Goal: Task Accomplishment & Management: Complete application form

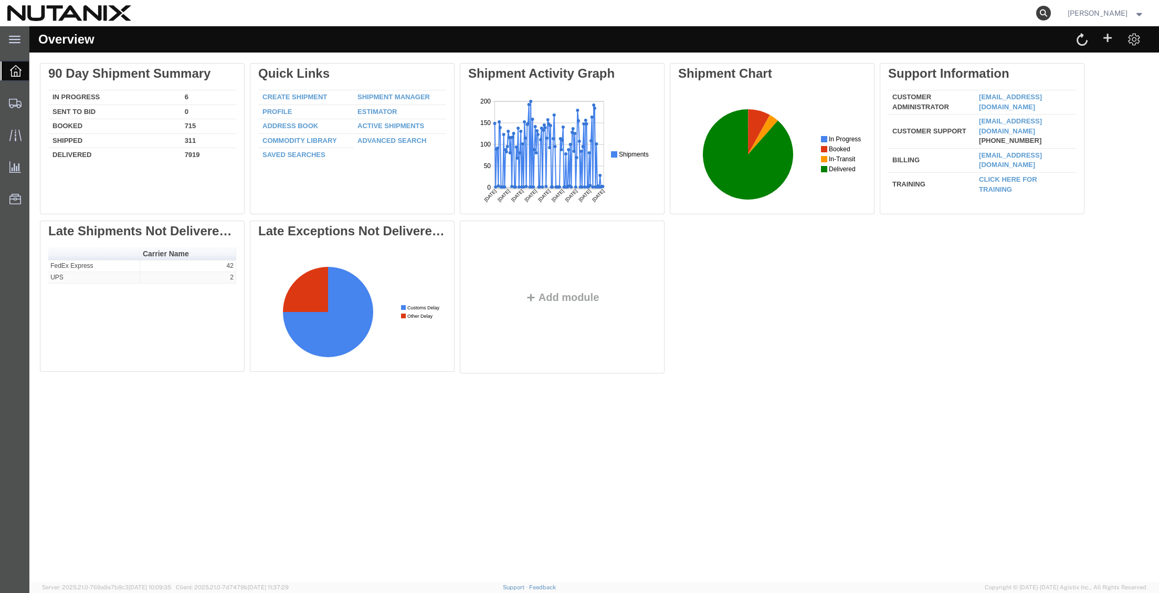
click at [1037, 13] on icon at bounding box center [1043, 13] width 15 height 15
click at [765, 14] on input "search" at bounding box center [876, 13] width 319 height 25
paste input "394242438400"
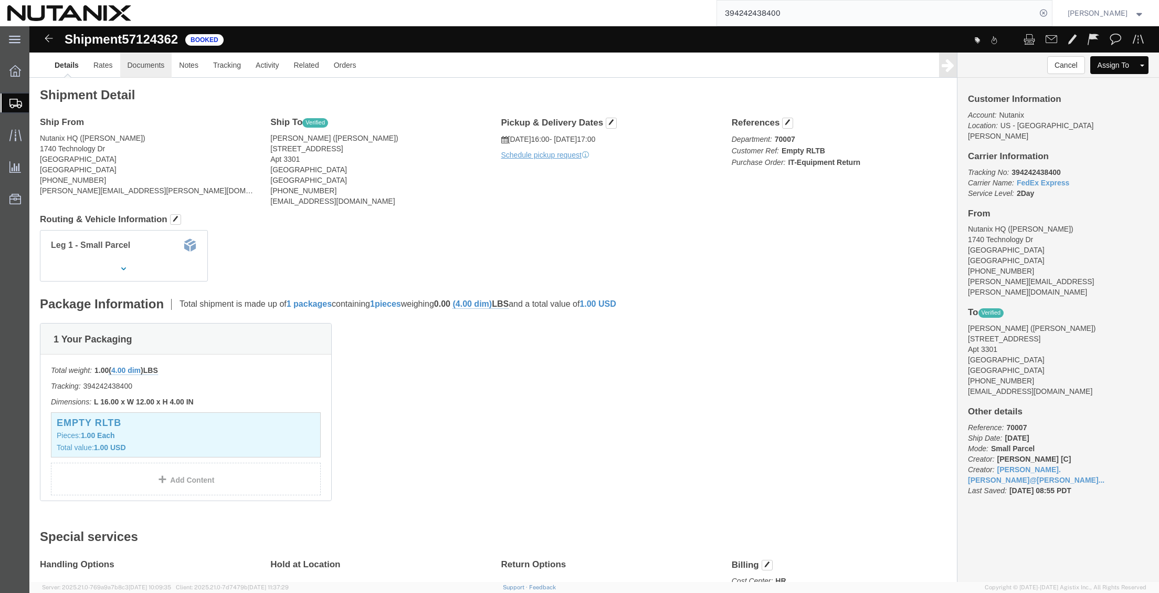
click link "Documents"
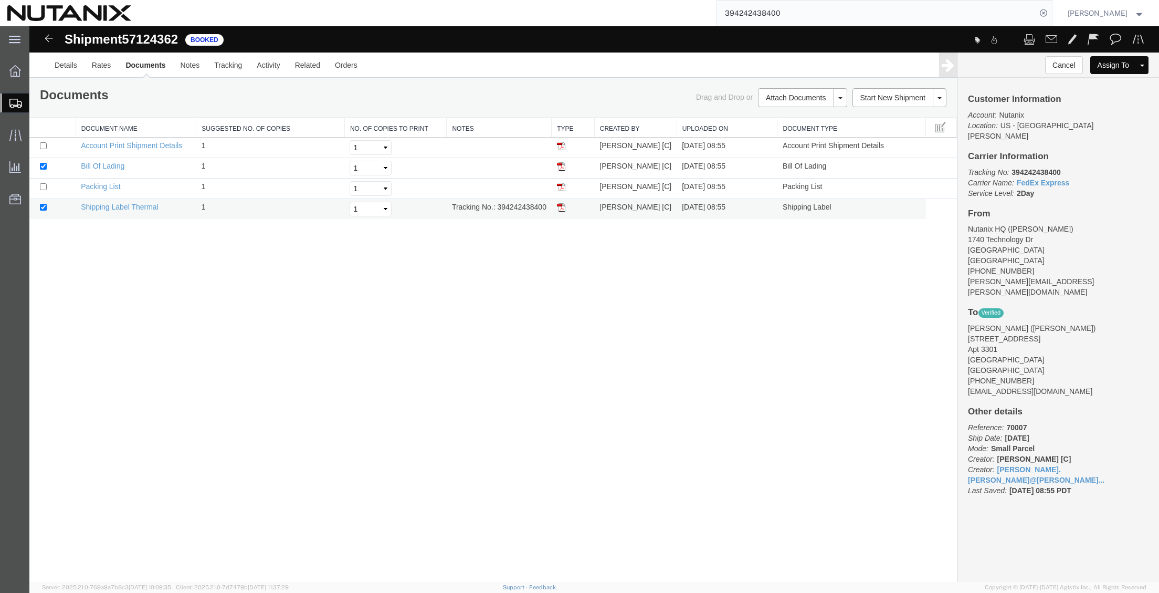
click at [563, 205] on img at bounding box center [561, 207] width 8 height 8
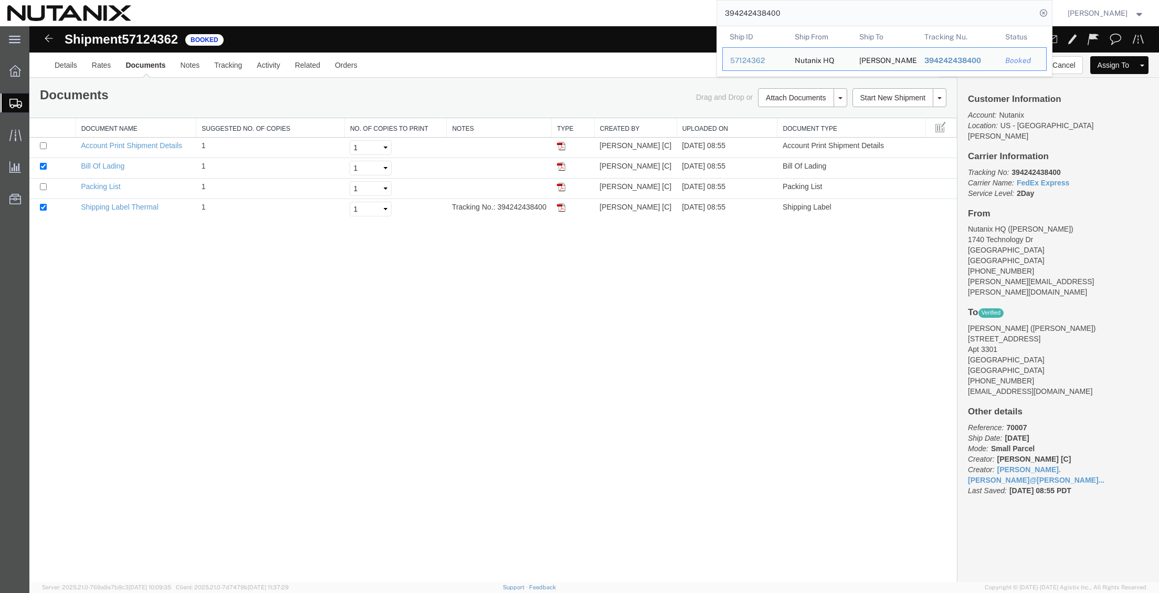
drag, startPoint x: 890, startPoint y: 19, endPoint x: 616, endPoint y: 1, distance: 274.1
click at [617, 1] on div "394242438400 Ship ID Ship From Ship To Tracking Nu. Status Ship ID 57124362 Shi…" at bounding box center [596, 13] width 914 height 26
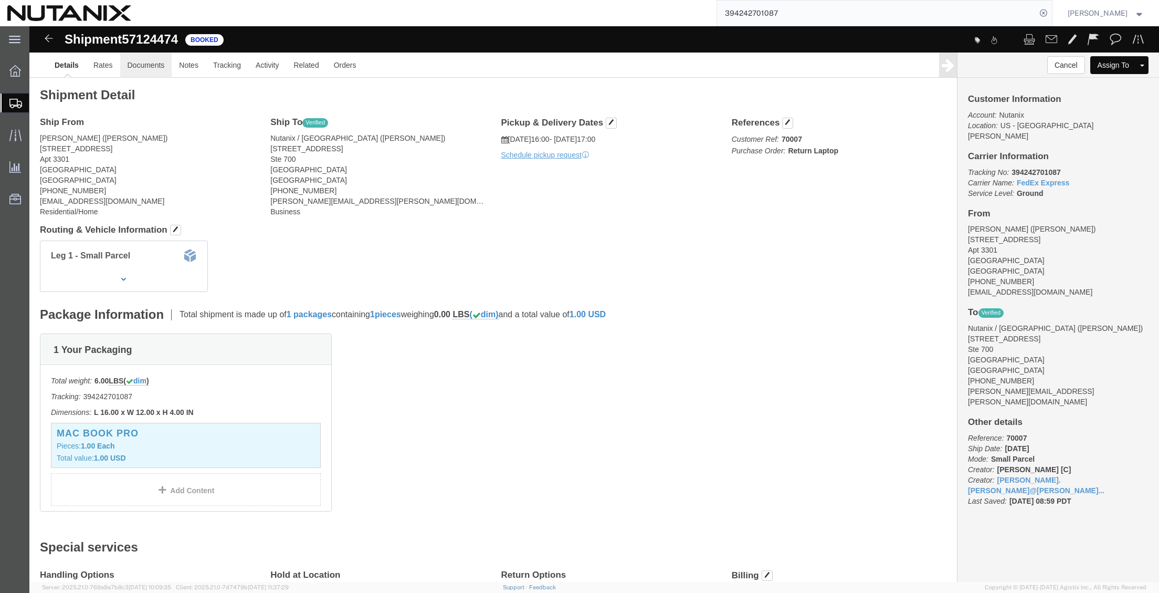
click link "Documents"
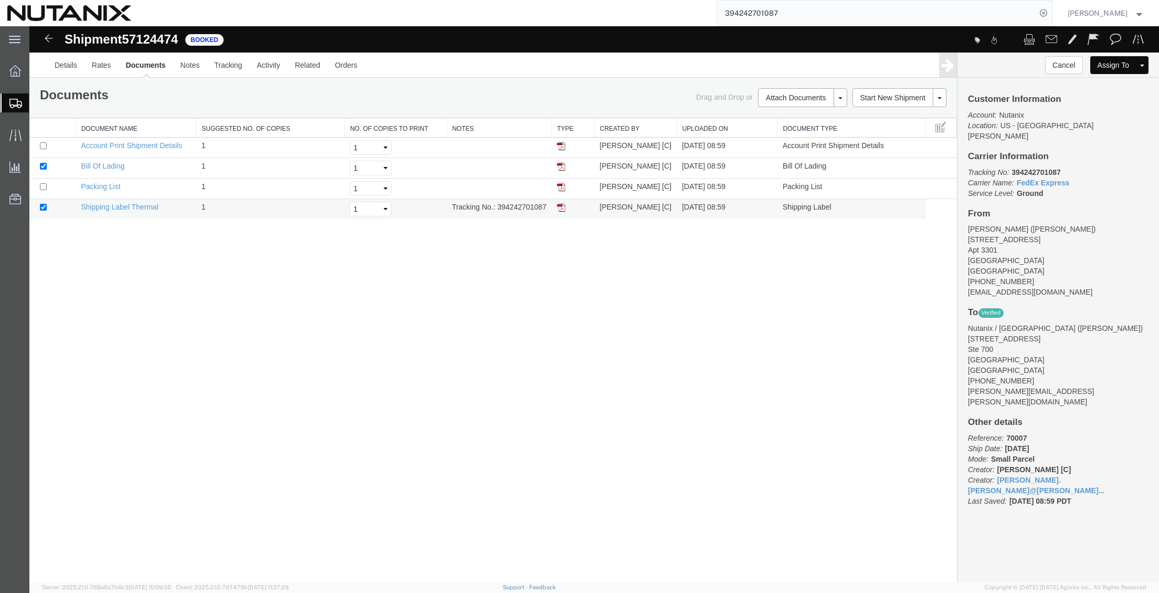
click at [563, 208] on img at bounding box center [561, 207] width 8 height 8
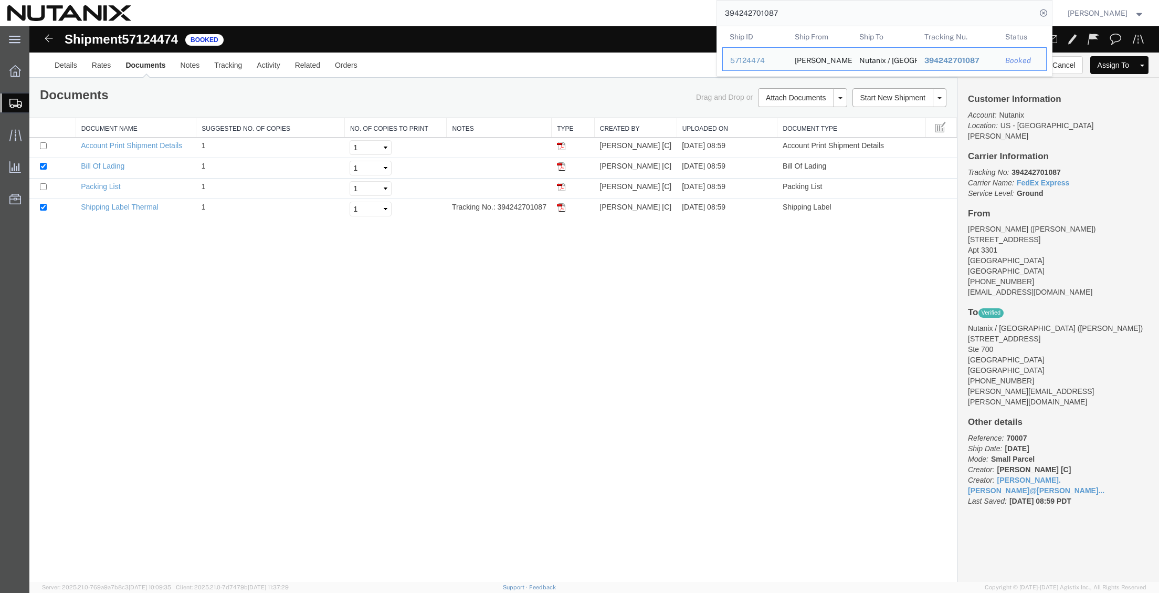
drag, startPoint x: 885, startPoint y: 0, endPoint x: 638, endPoint y: 2, distance: 246.2
click at [638, 2] on div "394242701087 Ship ID Ship From Ship To Tracking Nu. Status Ship ID 57124474 Shi…" at bounding box center [596, 13] width 914 height 26
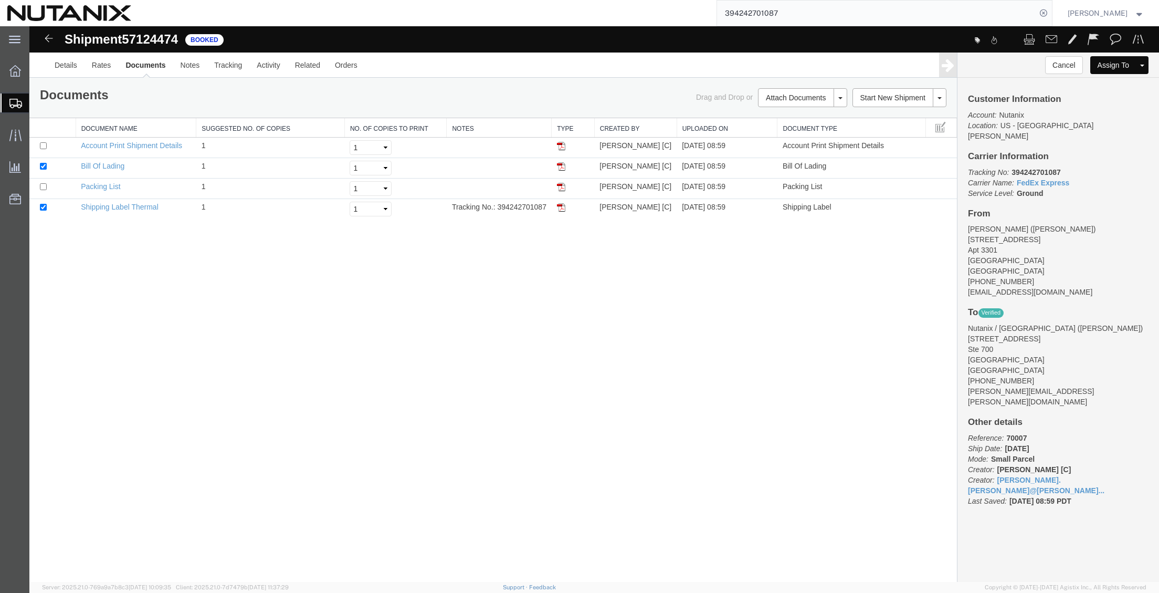
paste input "931188"
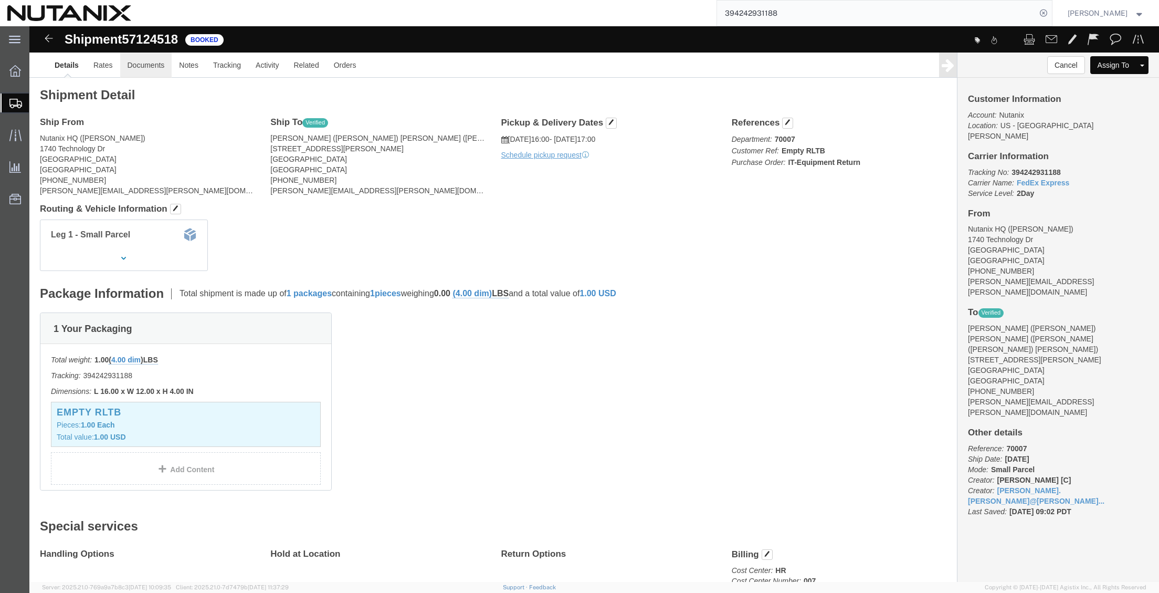
click link "Documents"
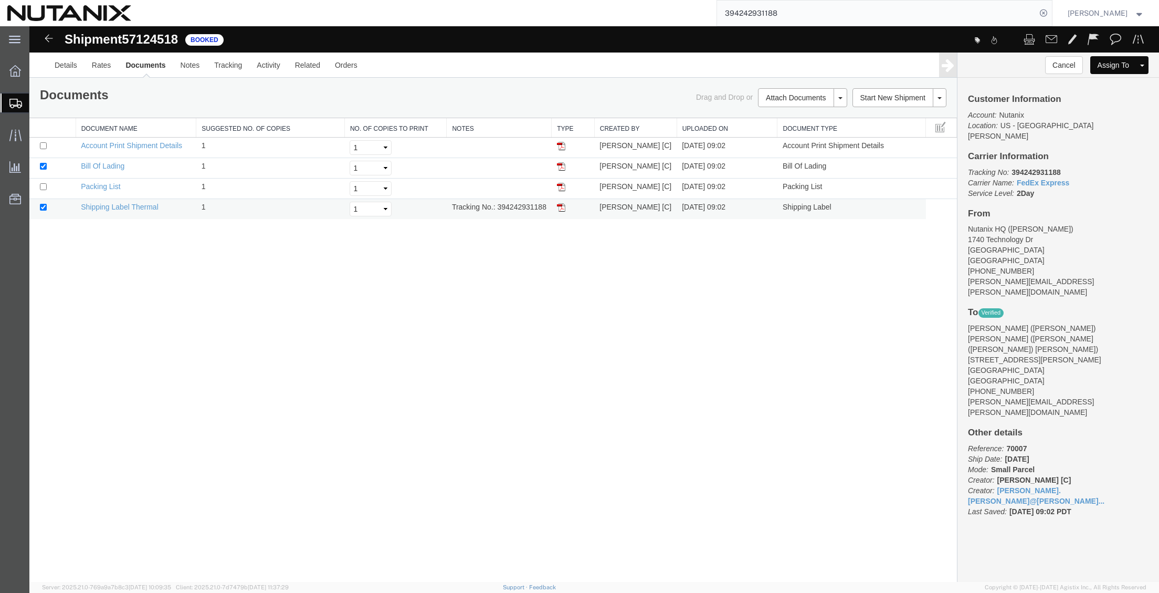
click at [561, 208] on img at bounding box center [561, 207] width 8 height 8
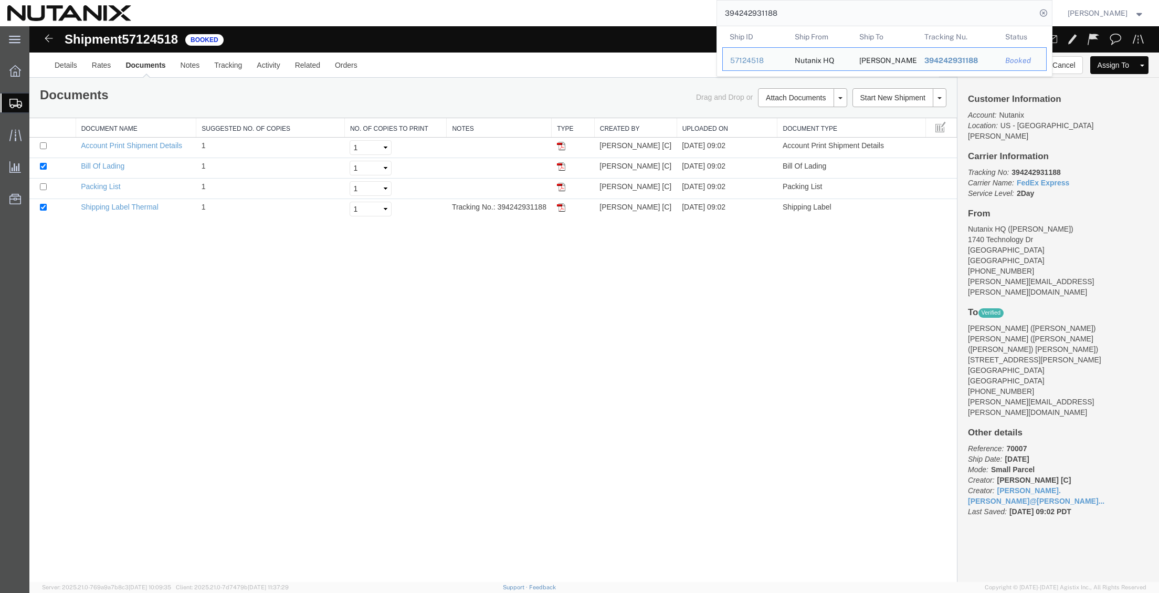
drag, startPoint x: 838, startPoint y: 20, endPoint x: 654, endPoint y: 12, distance: 184.9
click at [654, 12] on div "394242931188 Ship ID Ship From Ship To Tracking Nu. Status Ship ID 57124518 Shi…" at bounding box center [596, 13] width 914 height 26
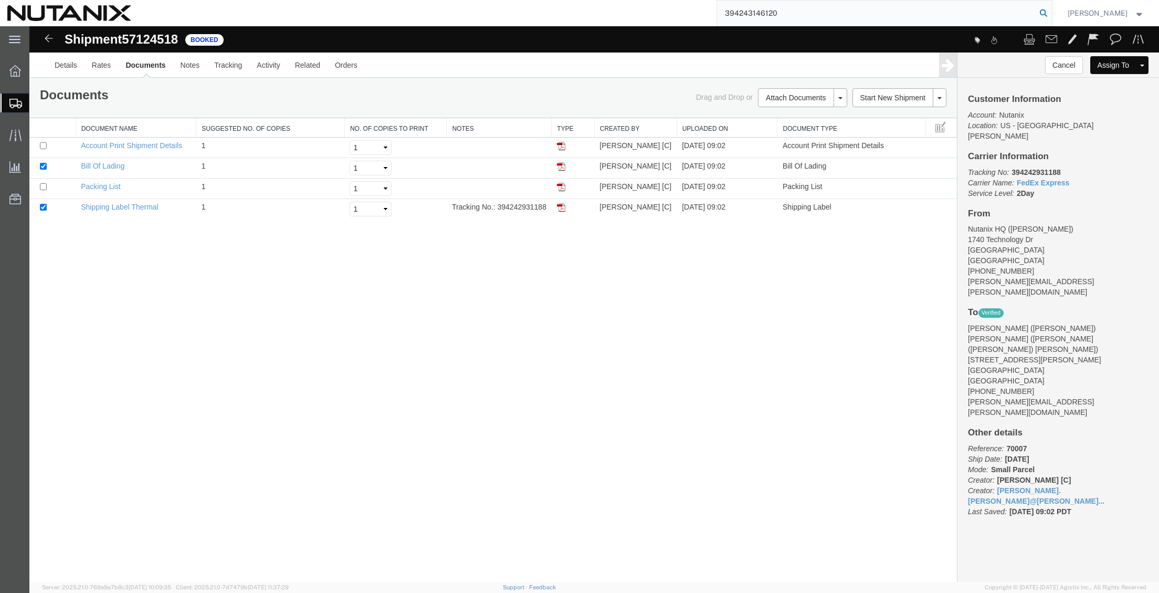
click at [1036, 12] on icon at bounding box center [1043, 13] width 15 height 15
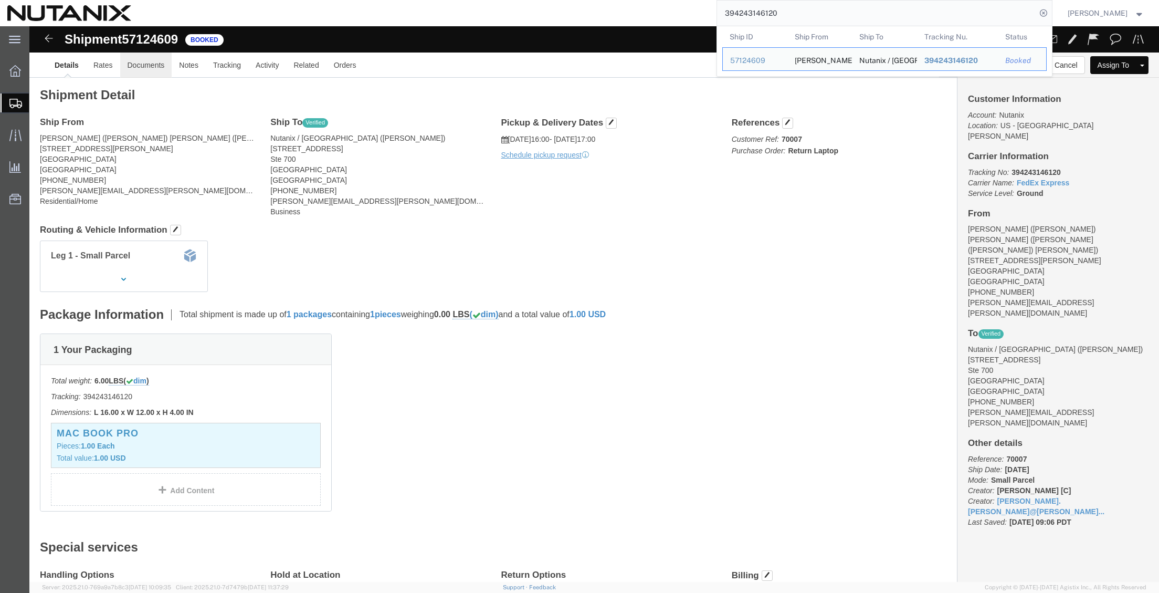
click link "Documents"
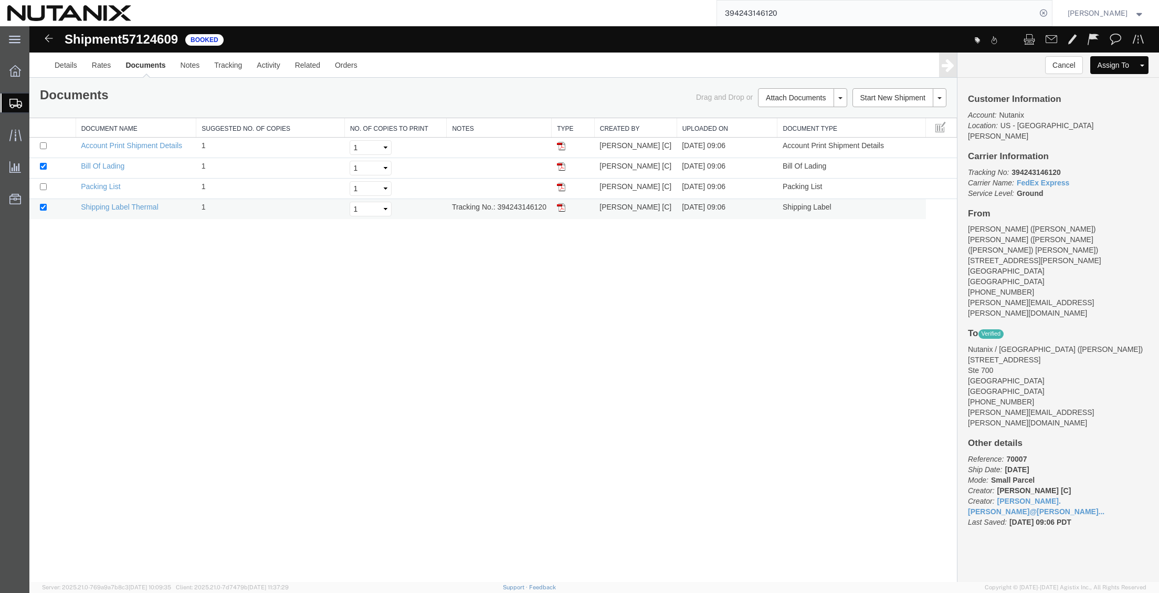
click at [559, 210] on img at bounding box center [561, 207] width 8 height 8
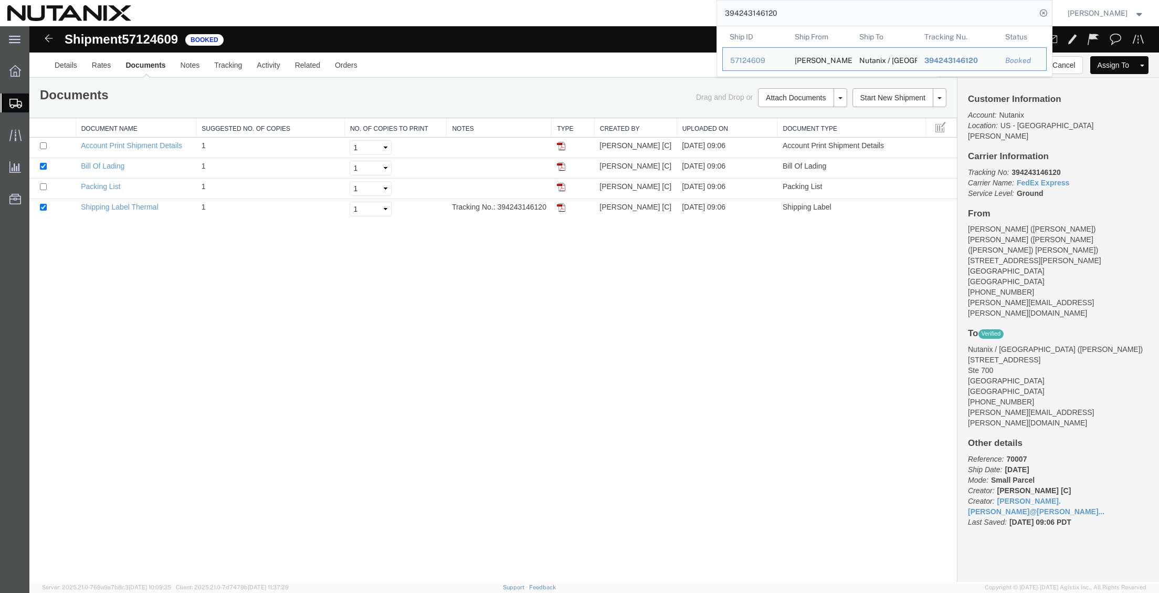
drag, startPoint x: 720, startPoint y: 9, endPoint x: 643, endPoint y: -7, distance: 79.3
click at [643, 0] on html "main_menu Created with Sketch. Collapse Menu Overview Shipments Shipment Manage…" at bounding box center [579, 296] width 1159 height 593
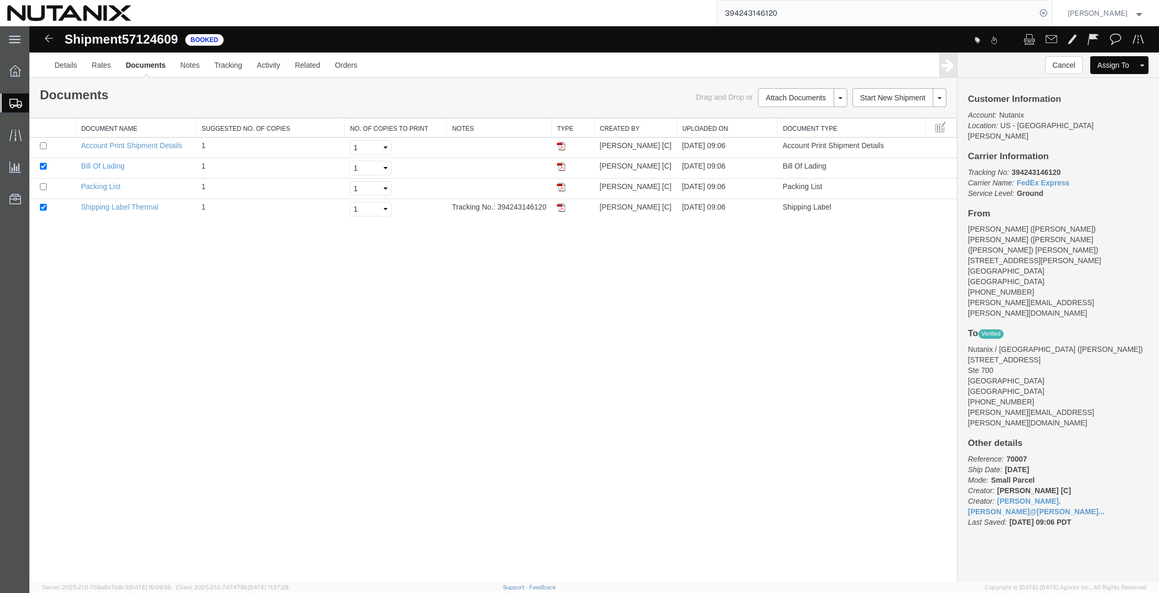
paste input "435808"
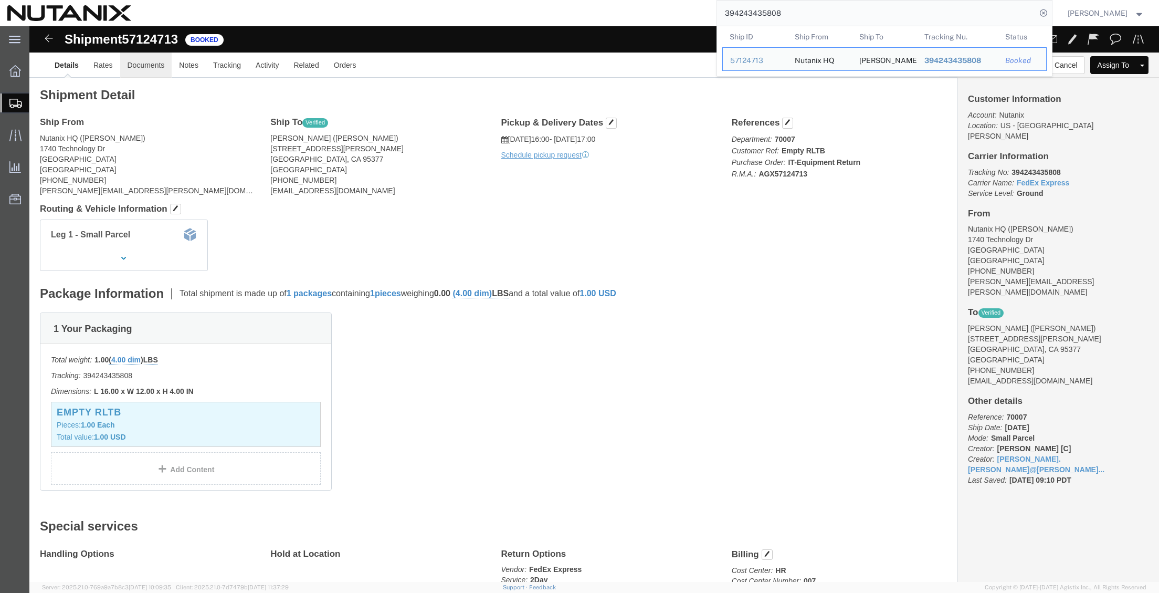
click link "Documents"
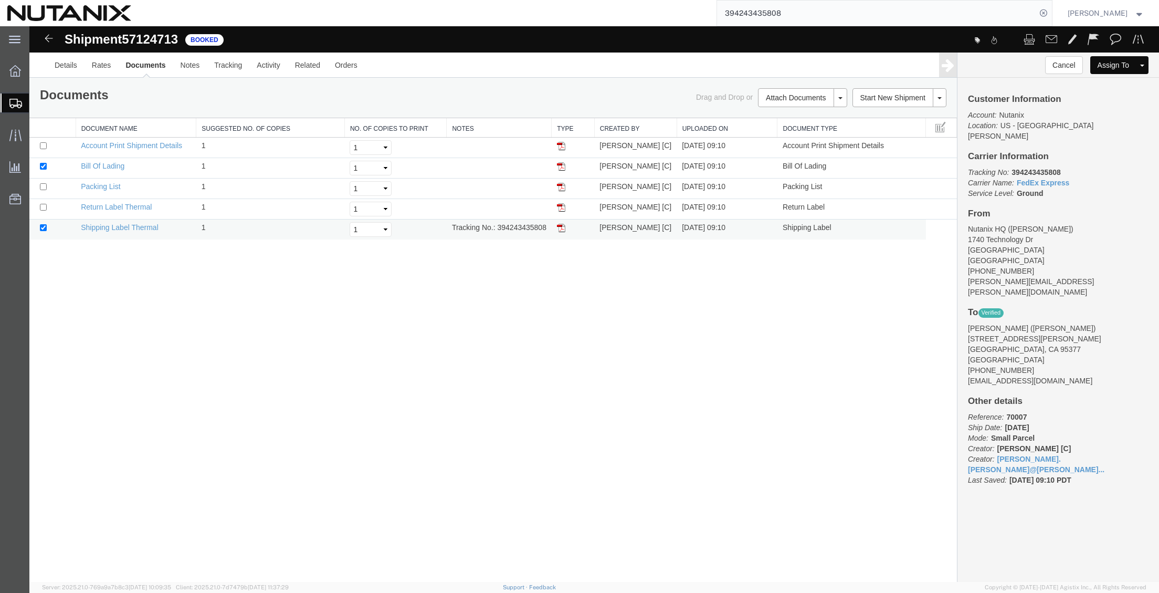
click at [560, 230] on img at bounding box center [561, 228] width 8 height 8
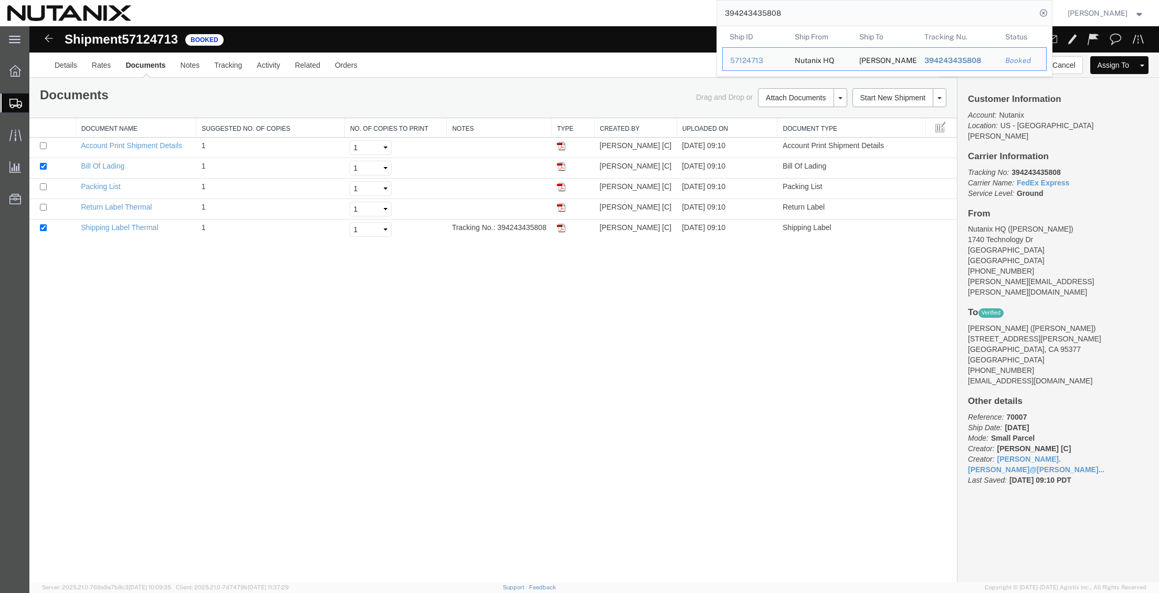
drag, startPoint x: 822, startPoint y: 15, endPoint x: 685, endPoint y: 11, distance: 136.5
click at [685, 11] on div "394243435808 Ship ID Ship From Ship To Tracking Nu. Status Ship ID 57124713 Shi…" at bounding box center [596, 13] width 914 height 26
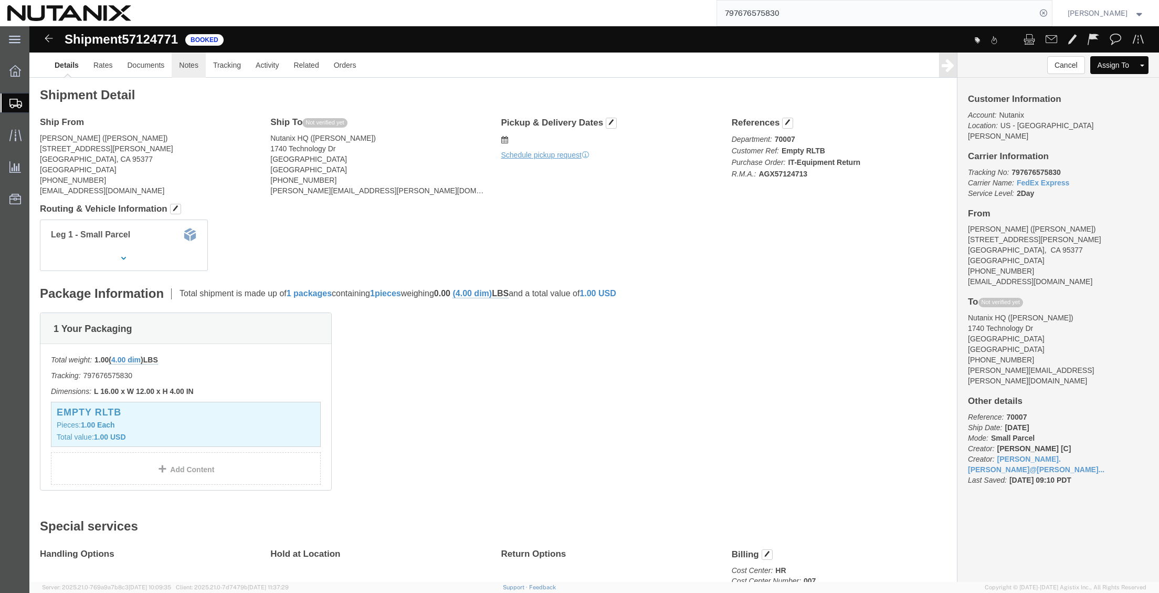
click link "Notes"
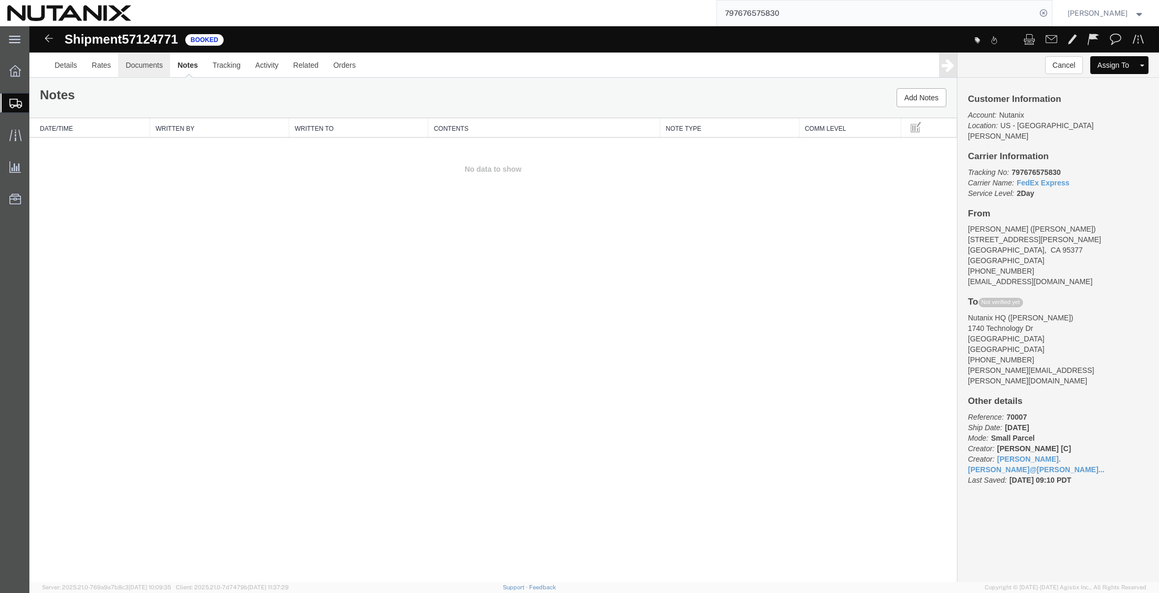
click at [150, 71] on link "Documents" at bounding box center [144, 64] width 52 height 25
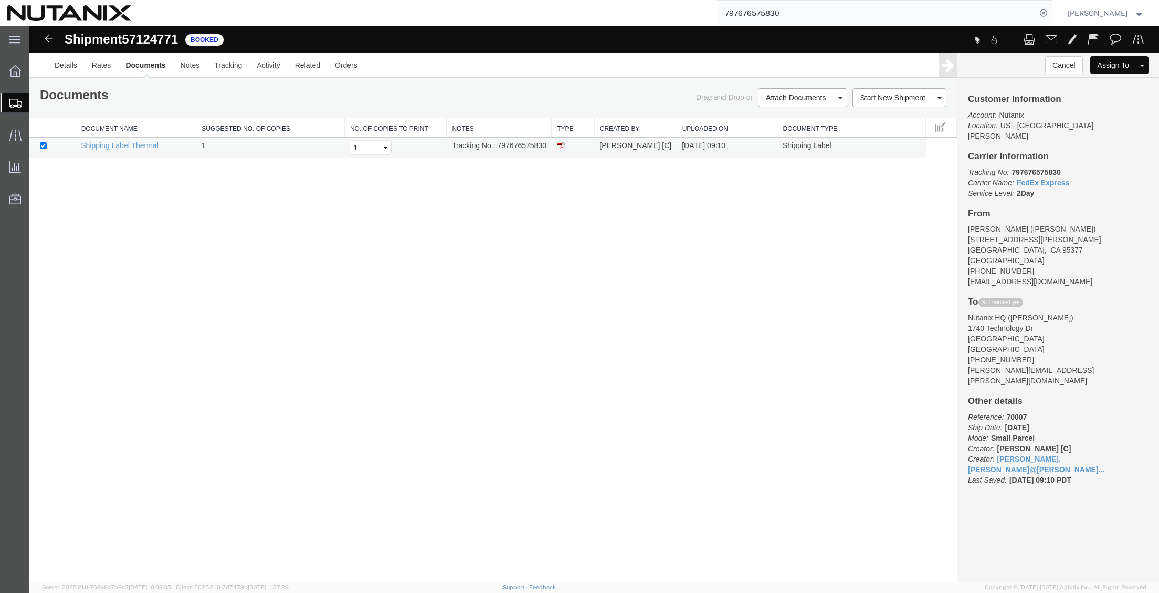
click at [561, 146] on img at bounding box center [561, 146] width 8 height 8
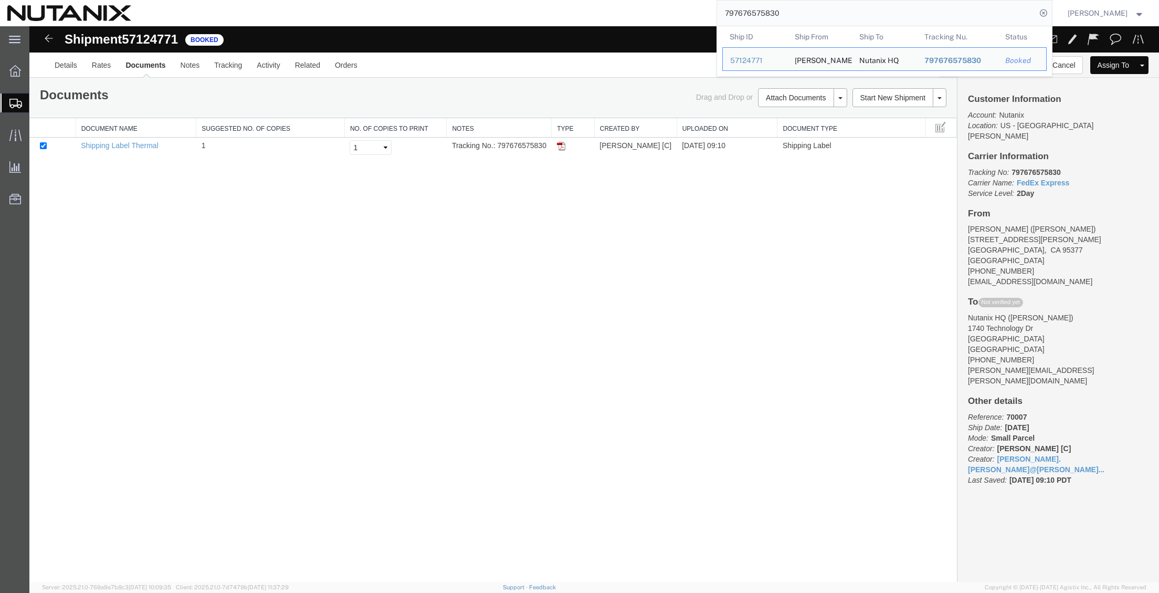
drag, startPoint x: 807, startPoint y: 19, endPoint x: 597, endPoint y: -3, distance: 210.6
click at [597, 0] on html "main_menu Created with Sketch. Collapse Menu Overview Shipments Shipment Manage…" at bounding box center [579, 296] width 1159 height 593
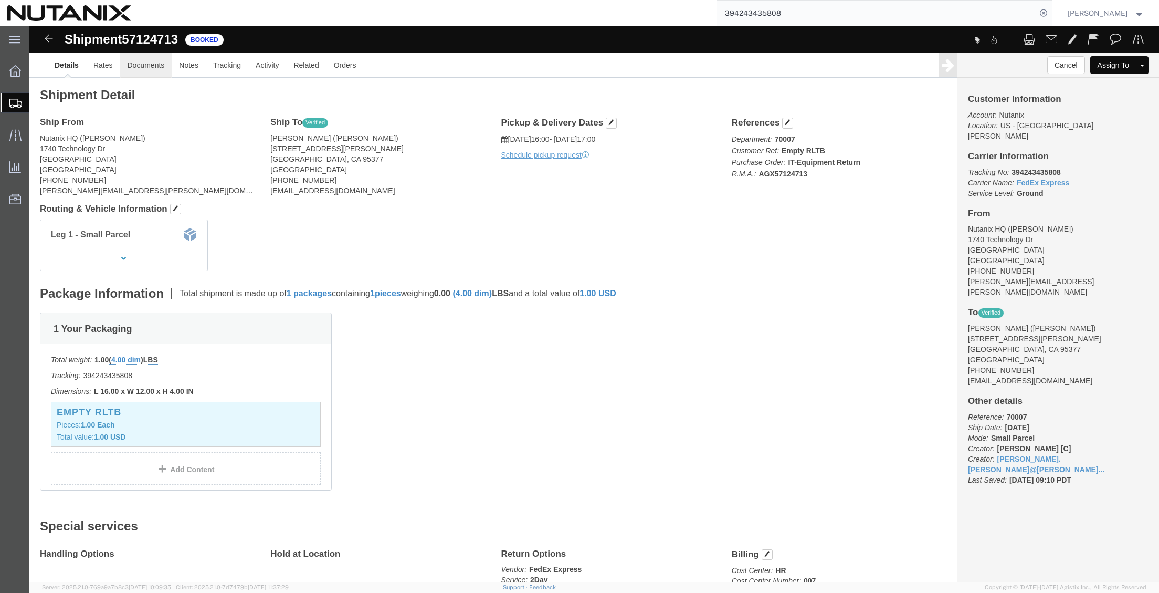
click link "Documents"
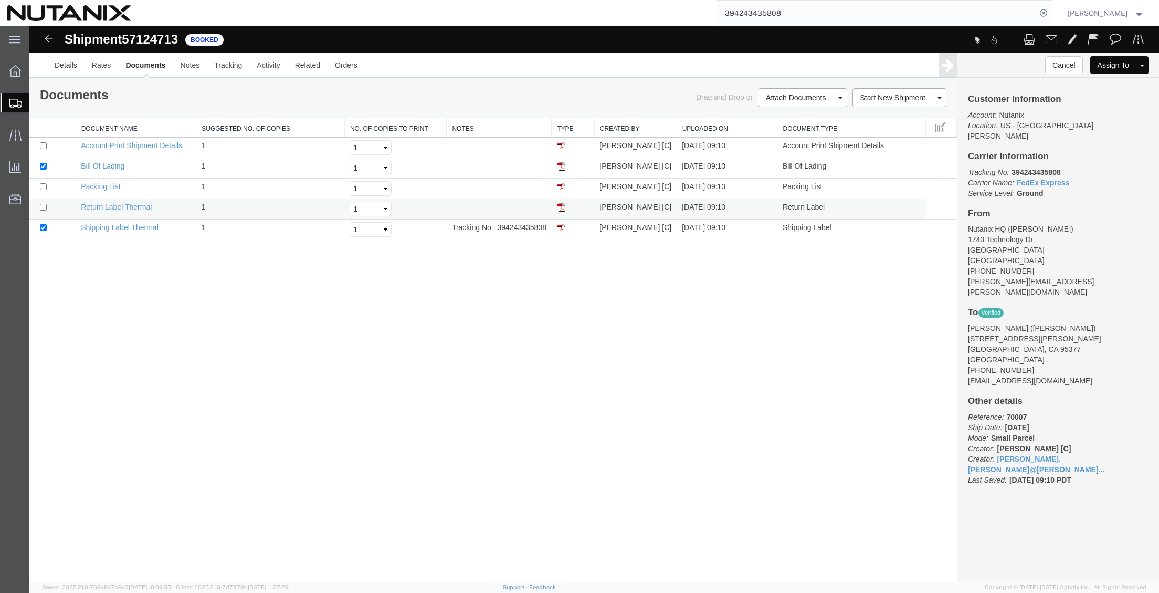
click at [561, 207] on img at bounding box center [561, 207] width 8 height 8
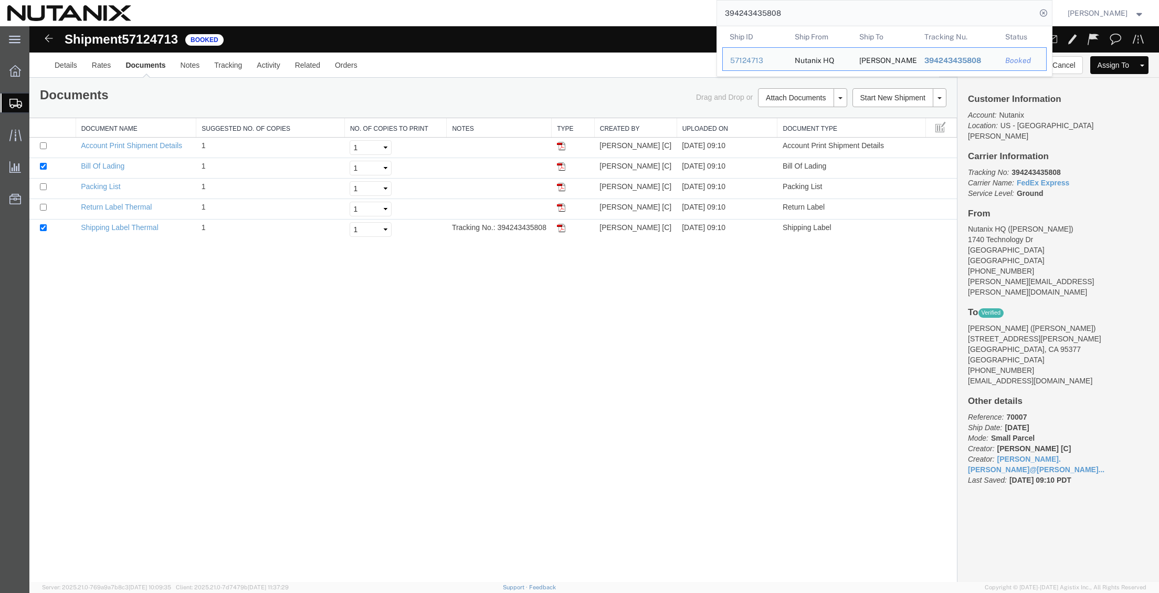
drag, startPoint x: 809, startPoint y: 16, endPoint x: 608, endPoint y: -2, distance: 201.8
click at [608, 0] on html "main_menu Created with Sketch. Collapse Menu Overview Shipments Shipment Manage…" at bounding box center [579, 296] width 1159 height 593
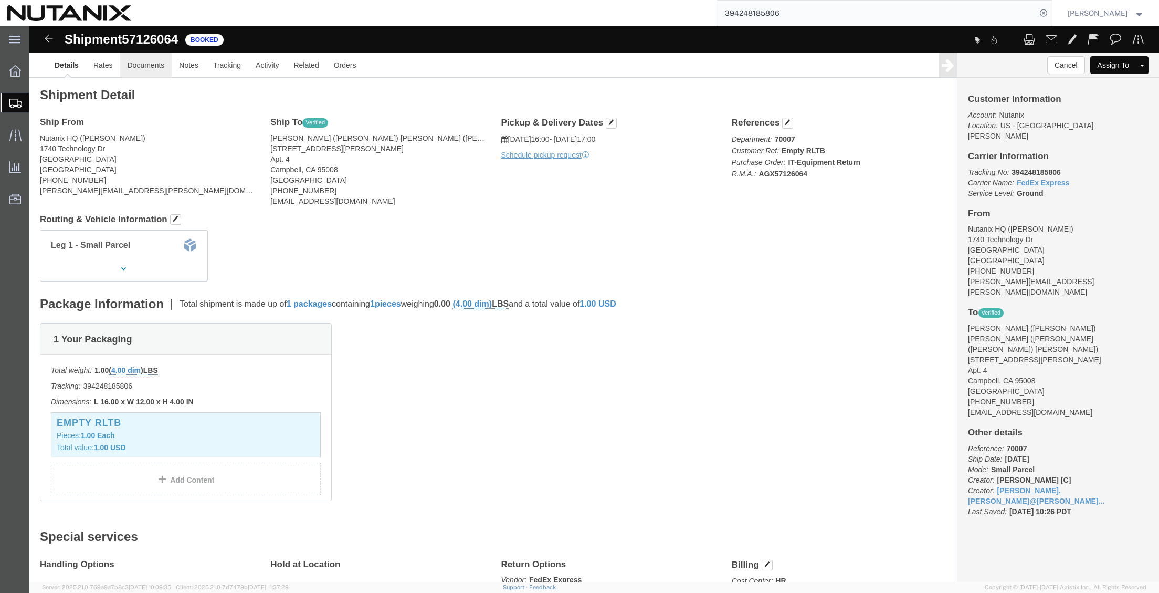
click link "Documents"
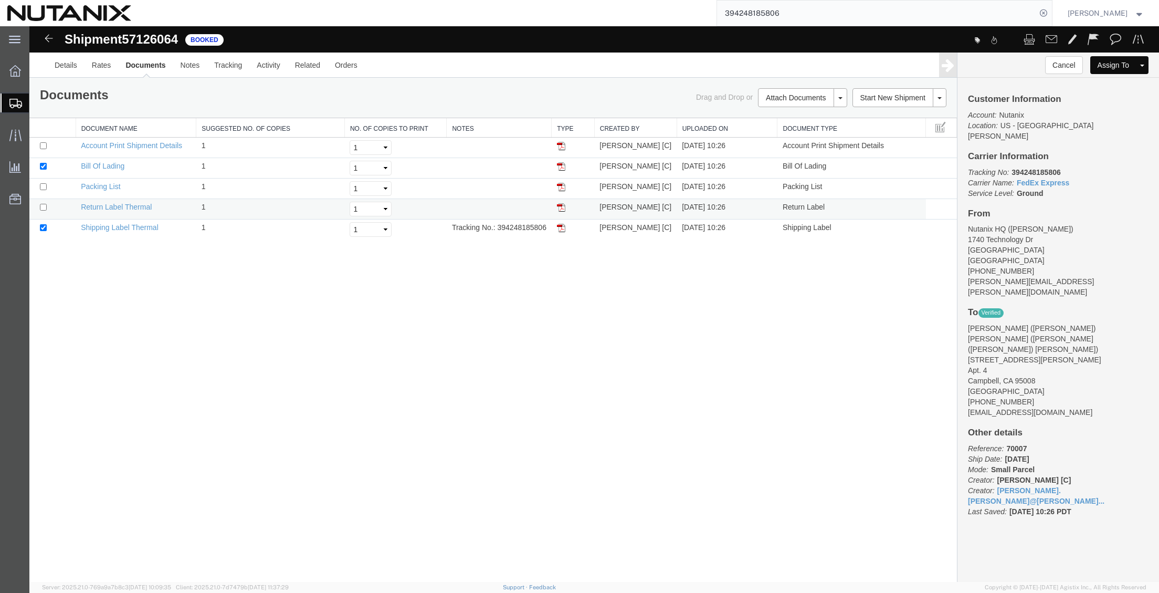
click at [561, 207] on img at bounding box center [561, 207] width 8 height 8
click at [563, 229] on img at bounding box center [561, 228] width 8 height 8
click at [803, 18] on input "394248185806" at bounding box center [876, 13] width 319 height 25
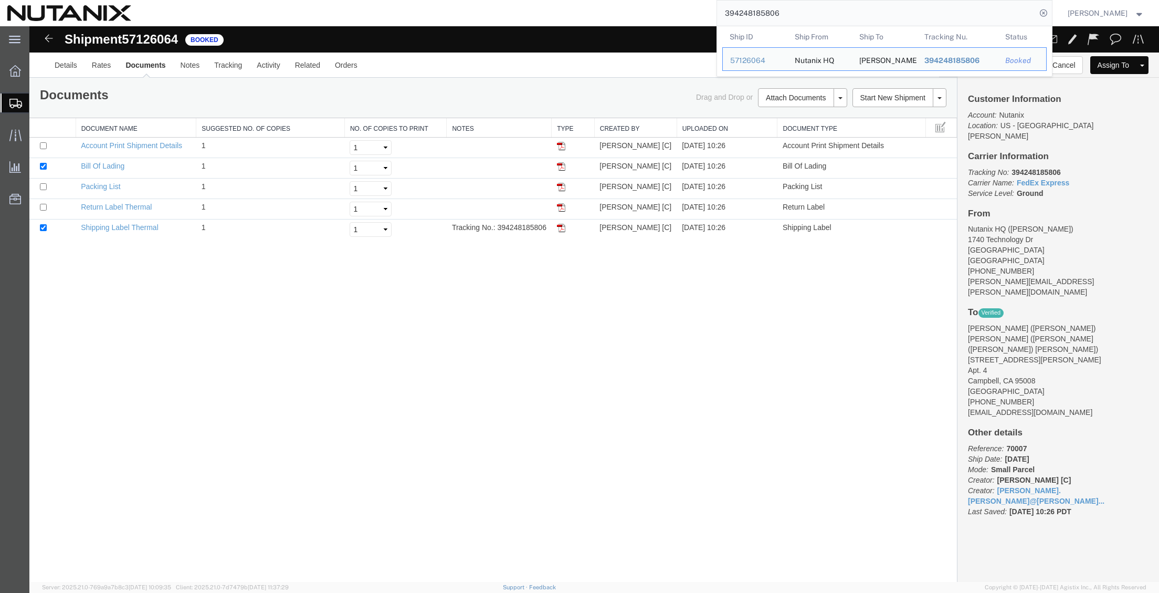
click at [803, 18] on input "394248185806" at bounding box center [876, 13] width 319 height 25
paste input "51447545"
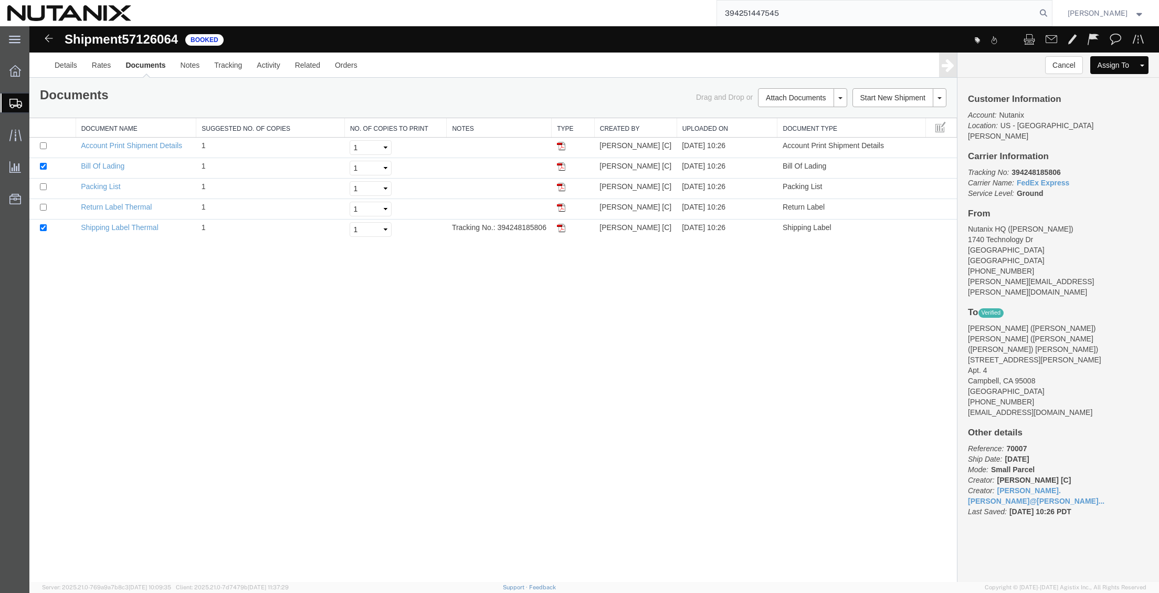
type input "394251447545"
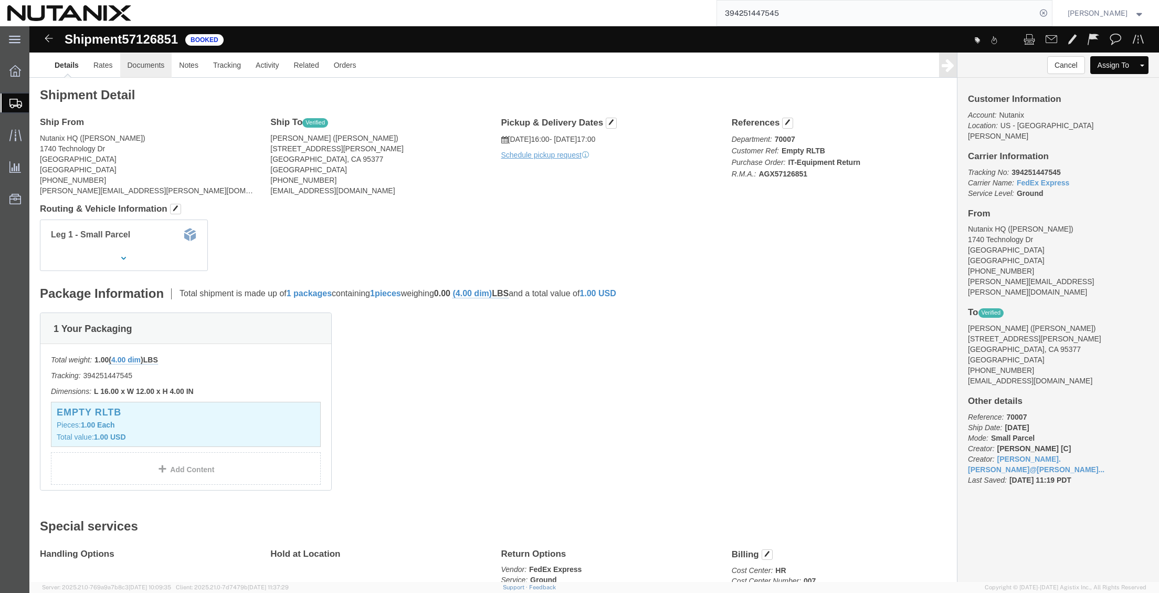
click link "Documents"
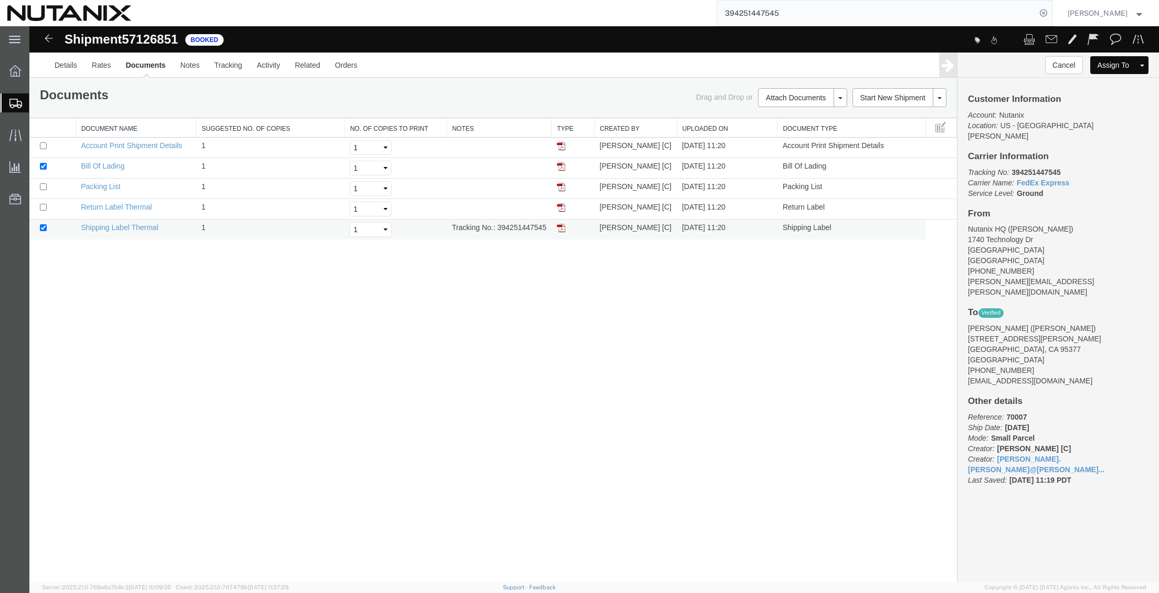
click at [562, 228] on img at bounding box center [561, 228] width 8 height 8
drag, startPoint x: 562, startPoint y: 210, endPoint x: 387, endPoint y: 45, distance: 240.6
click at [562, 210] on img at bounding box center [561, 207] width 8 height 8
click at [211, 325] on div "Shipment 57126851 5 of 5 Booked Details Rates Documents Notes Tracking Activity…" at bounding box center [594, 303] width 1130 height 555
click at [0, 0] on span "Create Shipment" at bounding box center [0, 0] width 0 height 0
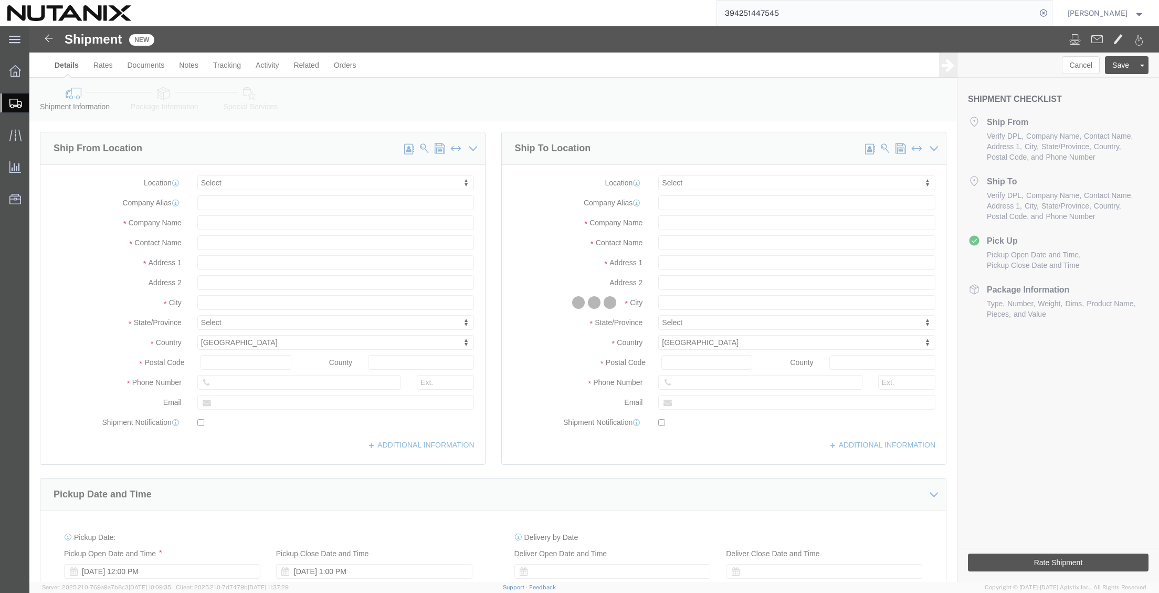
select select
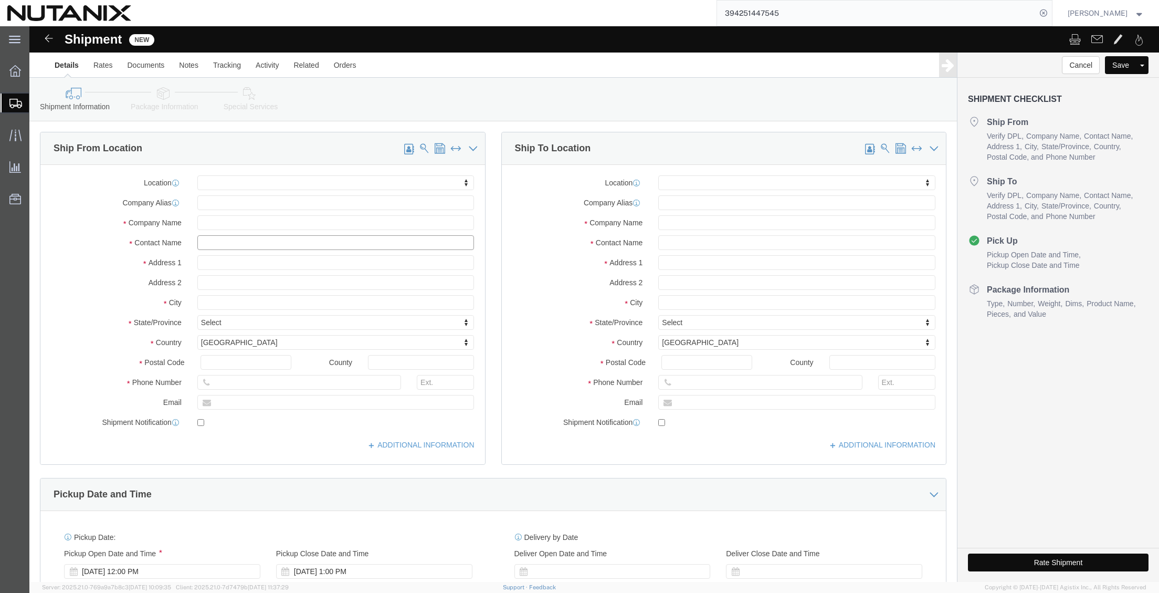
click input "text"
type input "[PERSON_NAME]"
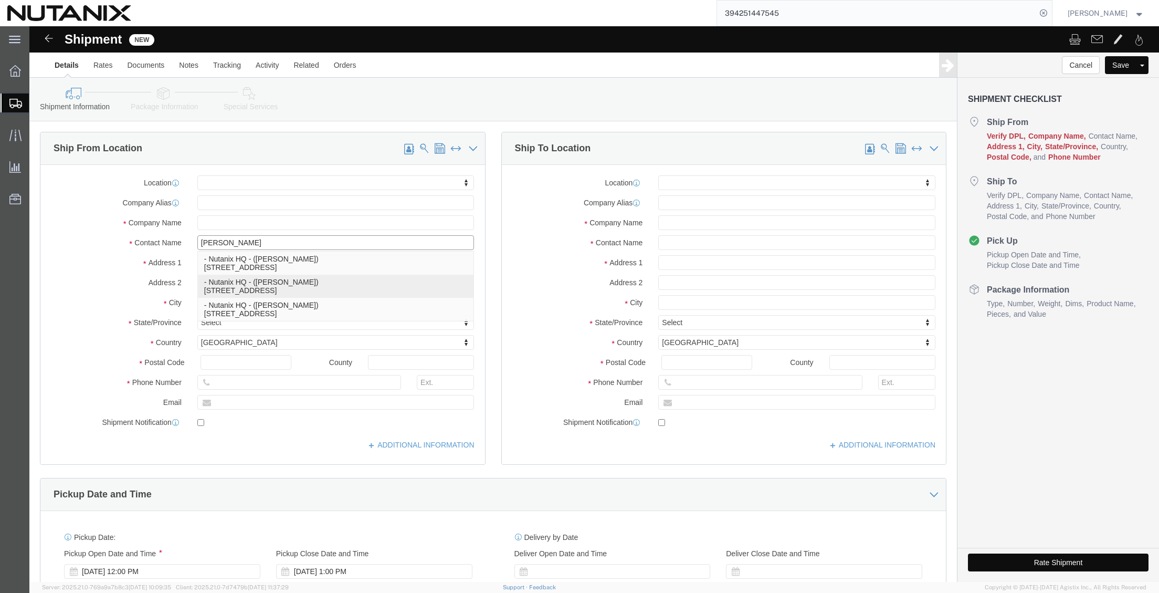
click p "- Nutanix HQ - ([PERSON_NAME]) [STREET_ADDRESS]"
select select
type input "1740 Technology Dr"
type input "95110"
type input "[PHONE_NUMBER]"
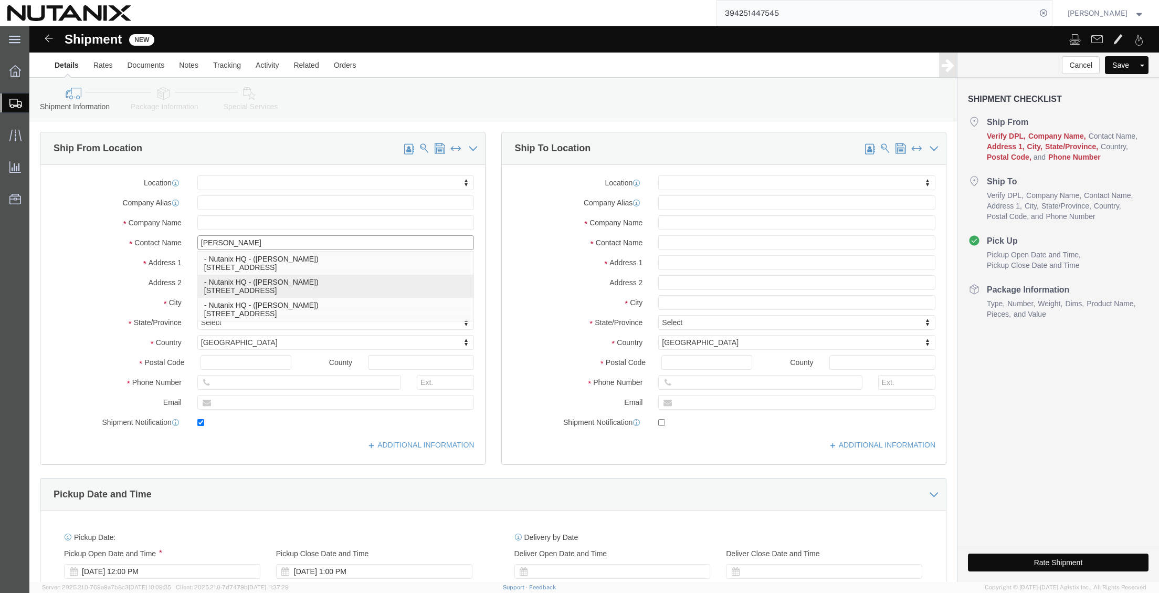
type input "3025"
type input "[PERSON_NAME][EMAIL_ADDRESS][PERSON_NAME][DOMAIN_NAME]"
checkbox input "true"
type input "Nutanix HQ"
type input "[PERSON_NAME]"
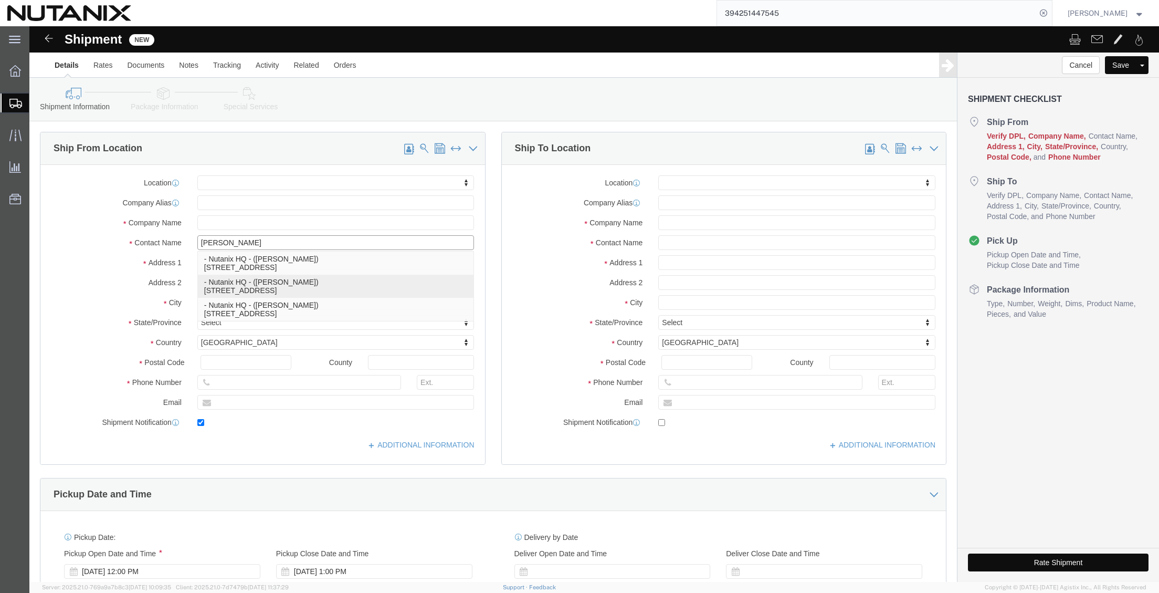
type input "[GEOGRAPHIC_DATA][PERSON_NAME]"
select select "CA"
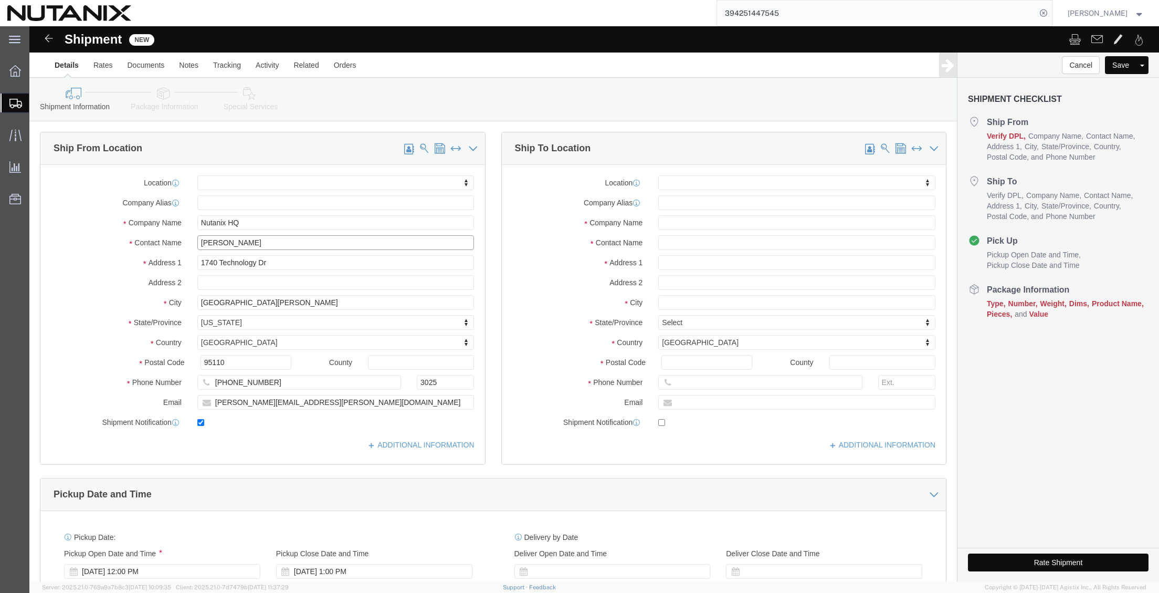
type input "[PERSON_NAME]"
click input "text"
drag, startPoint x: 715, startPoint y: 215, endPoint x: 606, endPoint y: 219, distance: 109.8
click div "Contact Name [PERSON_NAME]"
type input "[PERSON_NAME]"
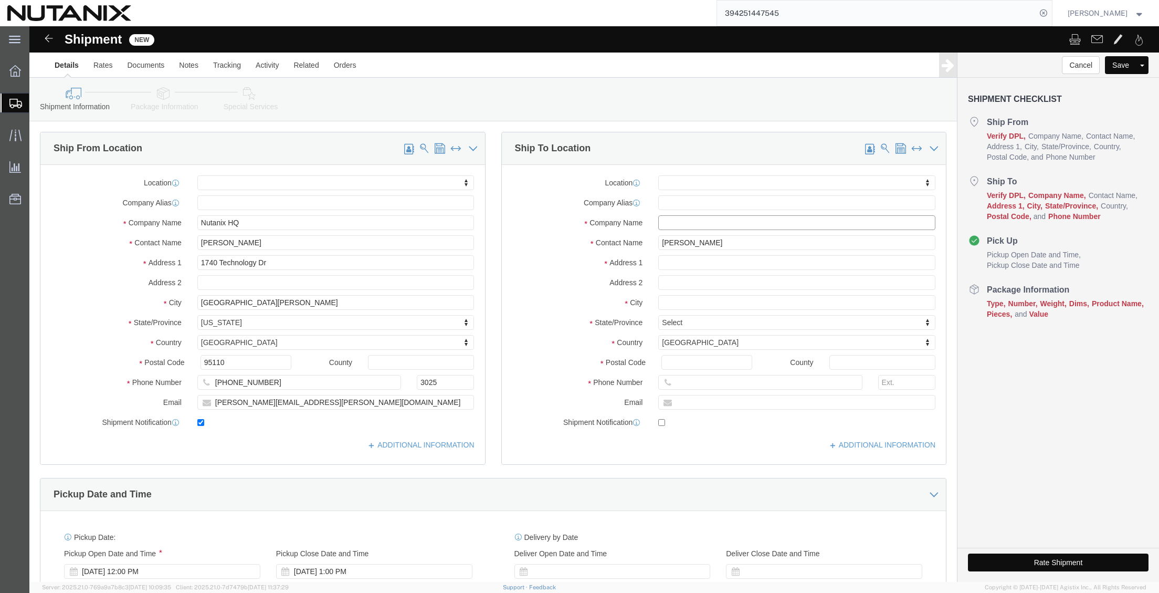
click input "text"
paste input "[PERSON_NAME]"
type input "[PERSON_NAME]"
click input "text"
type input "506 Vanderbilt Dr"
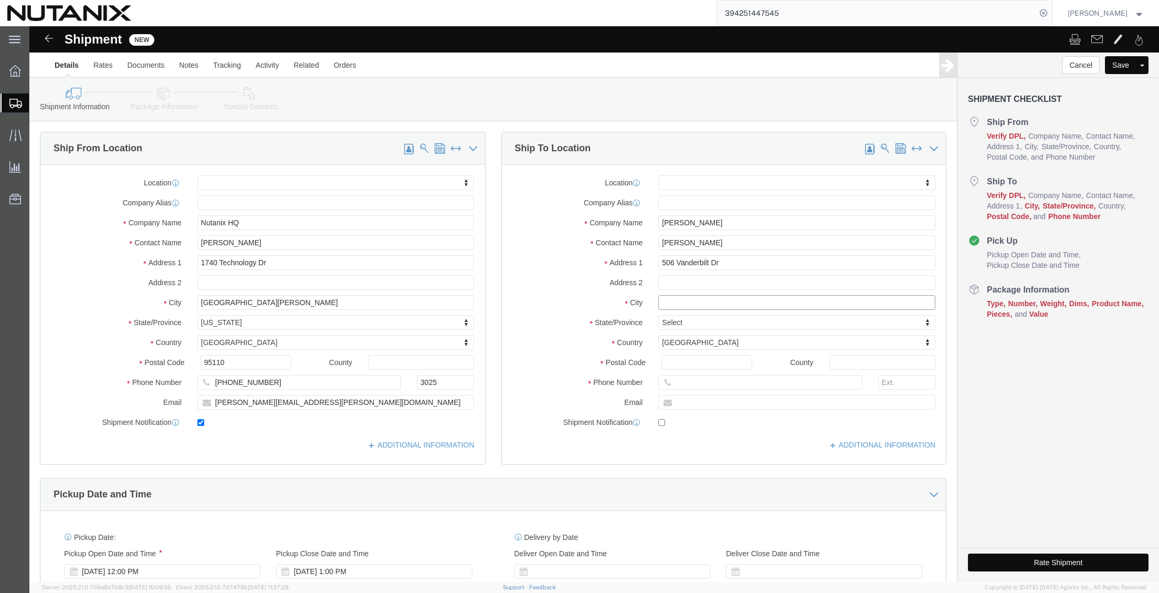
select select
click input "text"
type input "Placentia"
select select
type input "c"
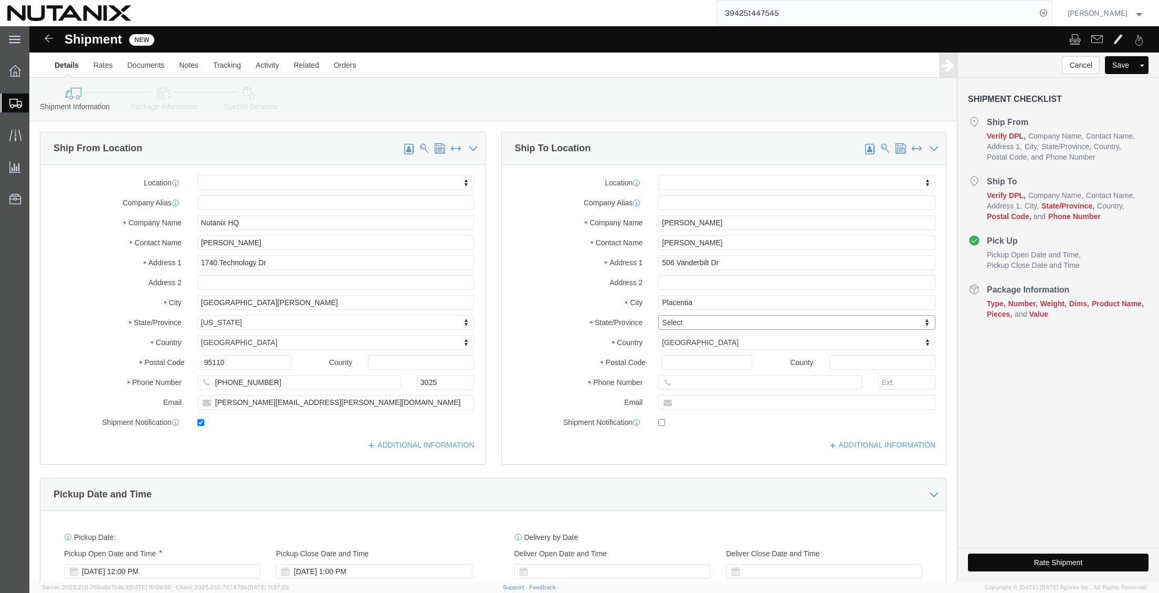
type input "c"
type input "califo"
select select
select select "CA"
type input "92870"
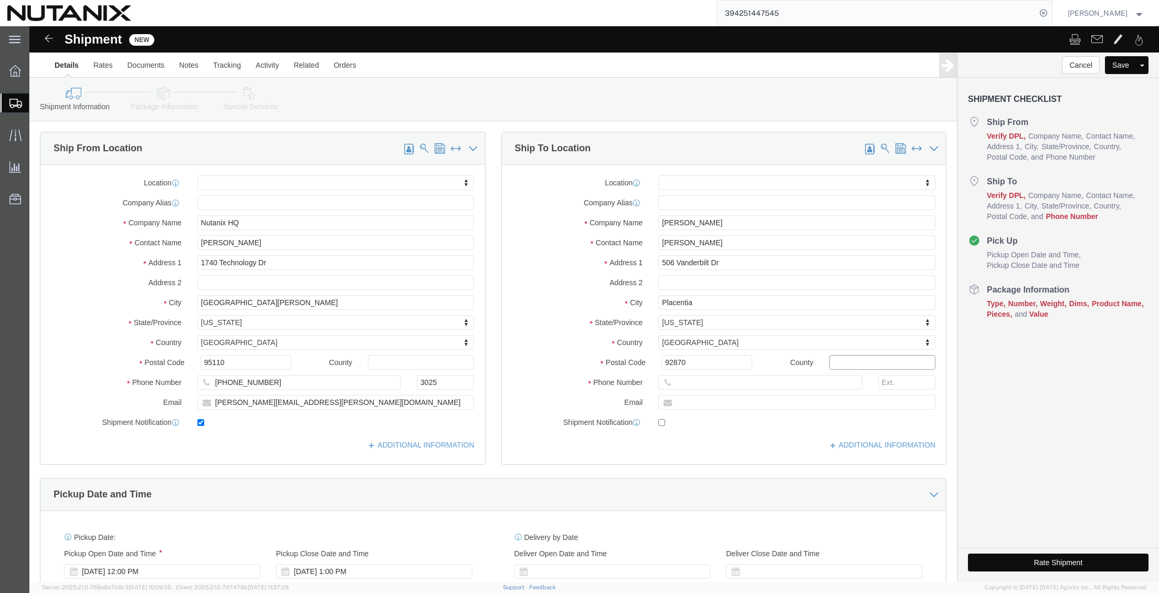
select select
click input "text"
paste input "[PHONE_NUMBER]"
drag, startPoint x: 672, startPoint y: 356, endPoint x: 710, endPoint y: 364, distance: 39.1
click input "[PHONE_NUMBER]"
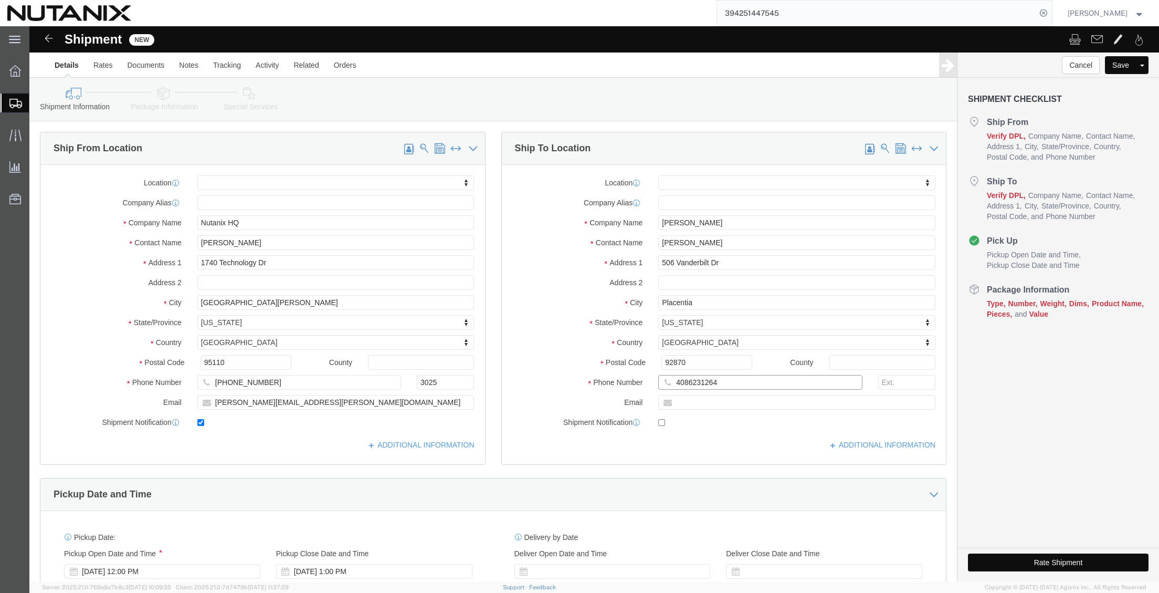
type input "4086231264"
click input "text"
paste input "[PERSON_NAME][EMAIL_ADDRESS][PERSON_NAME][DOMAIN_NAME]"
type input "[PERSON_NAME][EMAIL_ADDRESS][PERSON_NAME][DOMAIN_NAME]"
checkbox input "true"
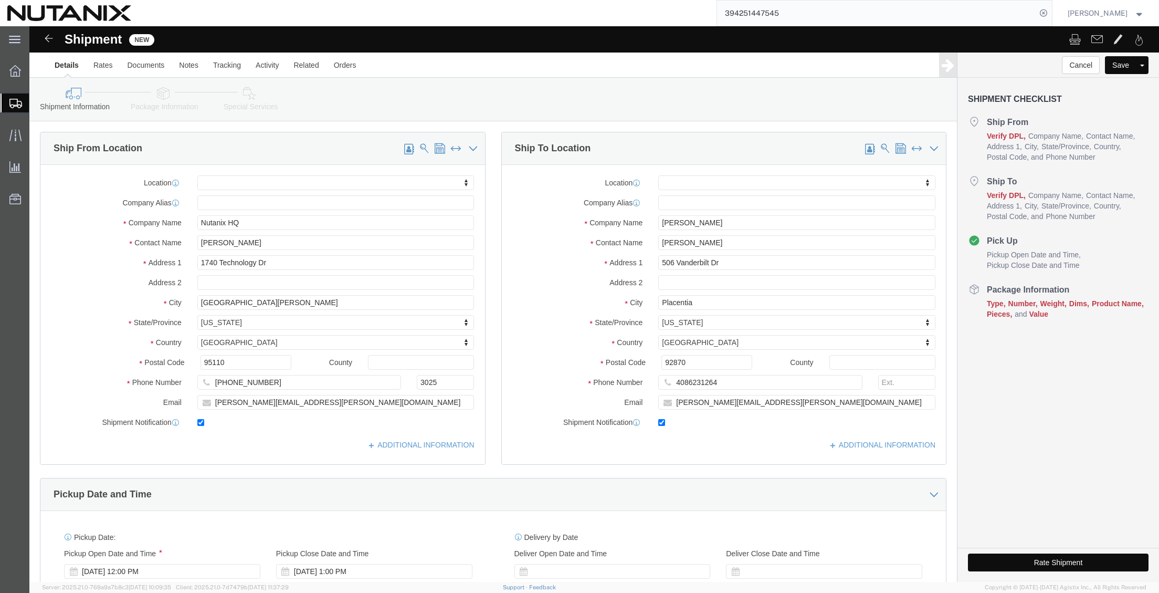
click div "Ship To Location Location My Profile Location [GEOGRAPHIC_DATA] - [GEOGRAPHIC_D…"
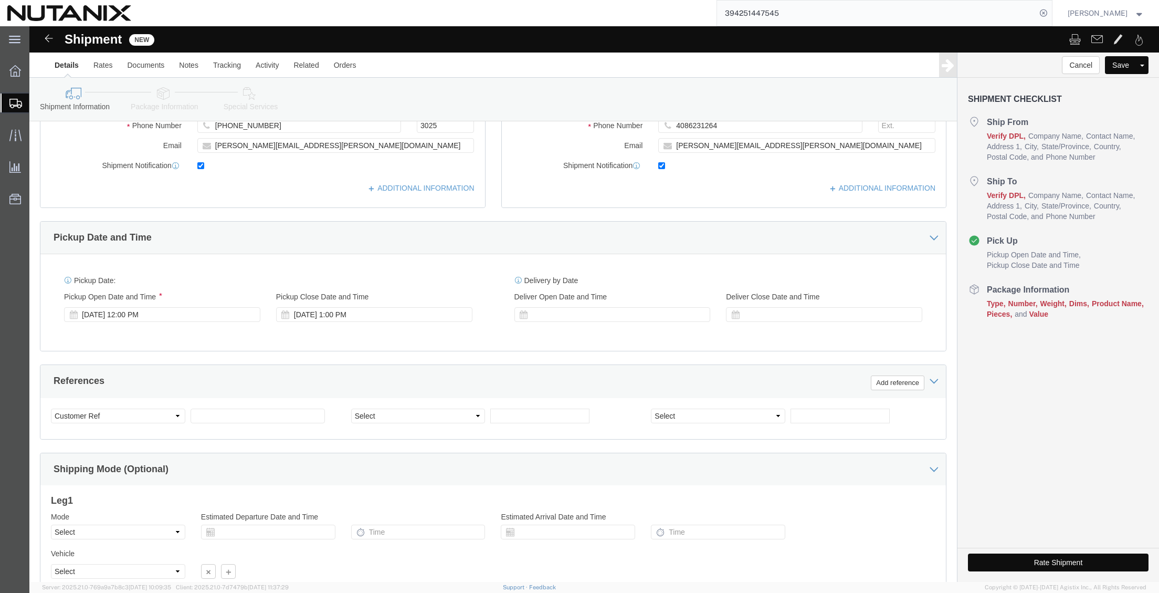
scroll to position [262, 0]
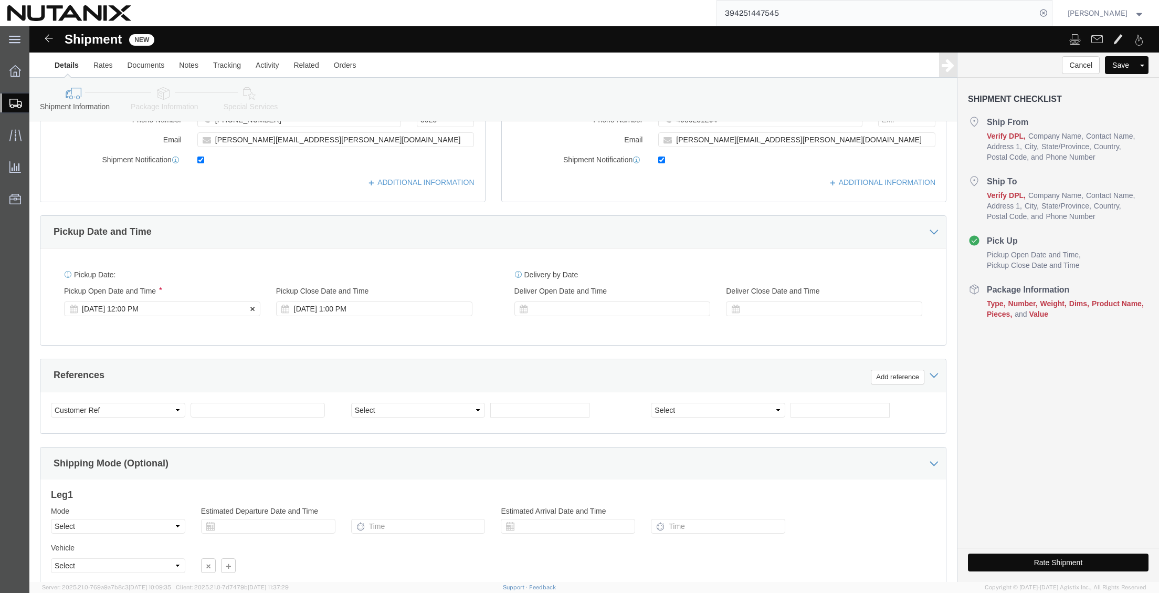
click div "[DATE] 12:00 PM"
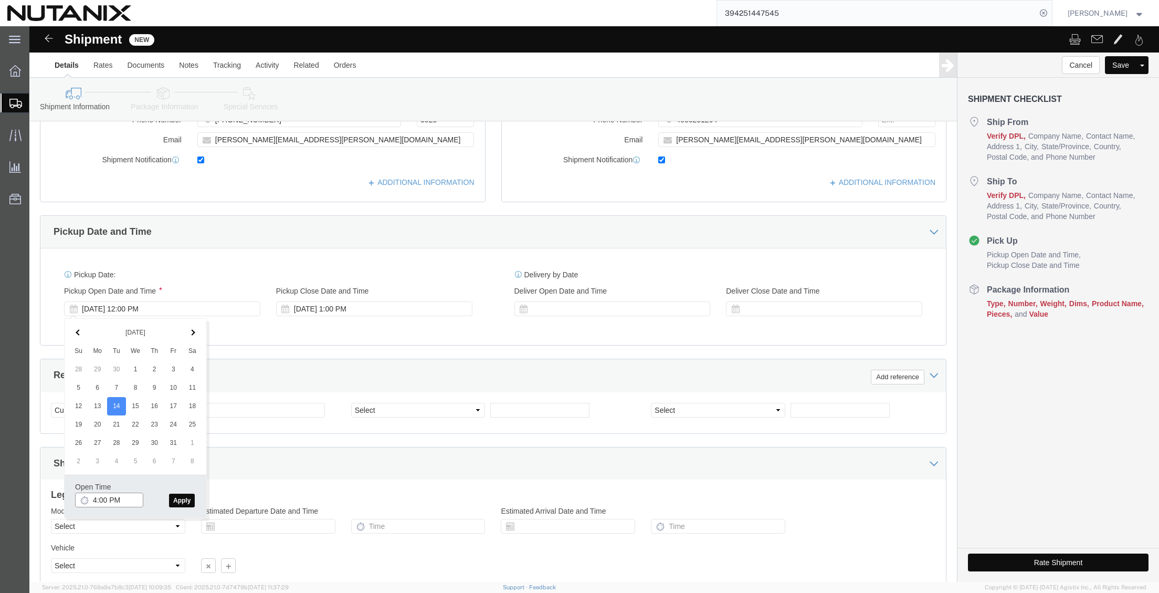
type input "4:00 PM"
click button "Apply"
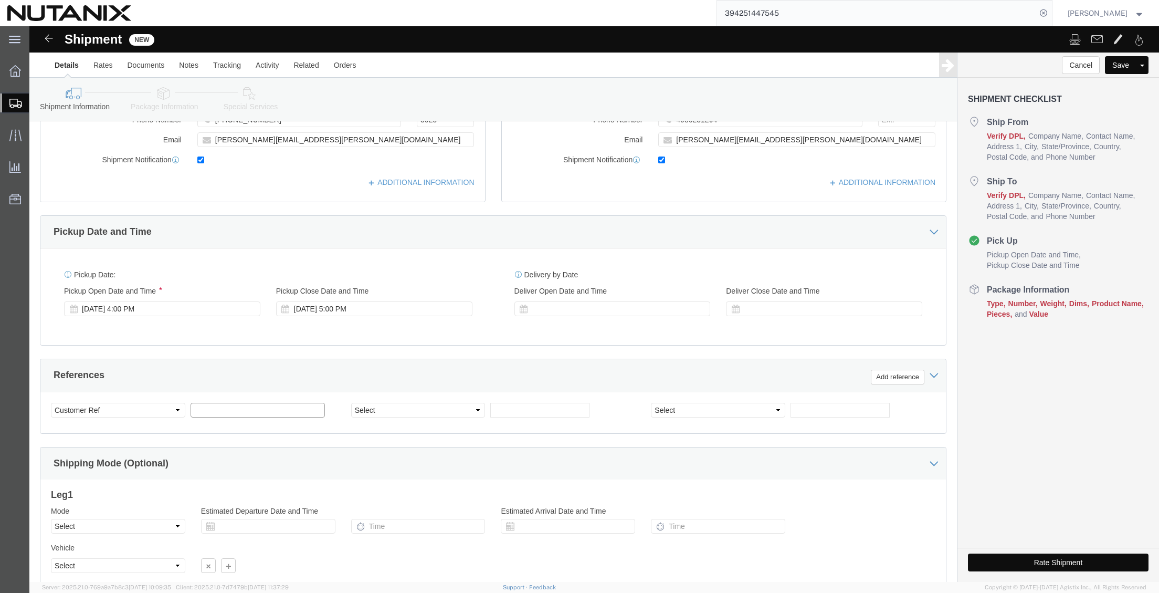
click input "text"
type input "70011"
click select "Select Account Type Activity ID Airline Appointment Number ASN Batch Request # …"
select select "PURCHORD"
click select "Select Account Type Activity ID Airline Appointment Number ASN Batch Request # …"
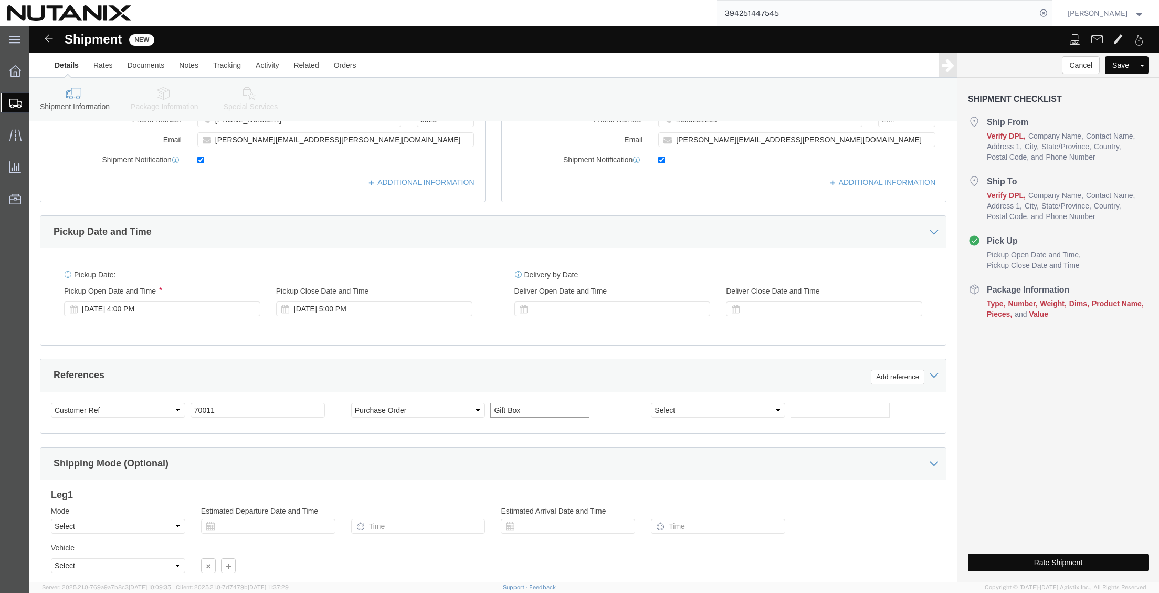
type input "Gift Box"
click select "Select Air Less than Truckload Multi-Leg Ocean Freight Rail Small Parcel Truckl…"
select select "SMAL"
click select "Select Air Less than Truckload Multi-Leg Ocean Freight Rail Small Parcel Truckl…"
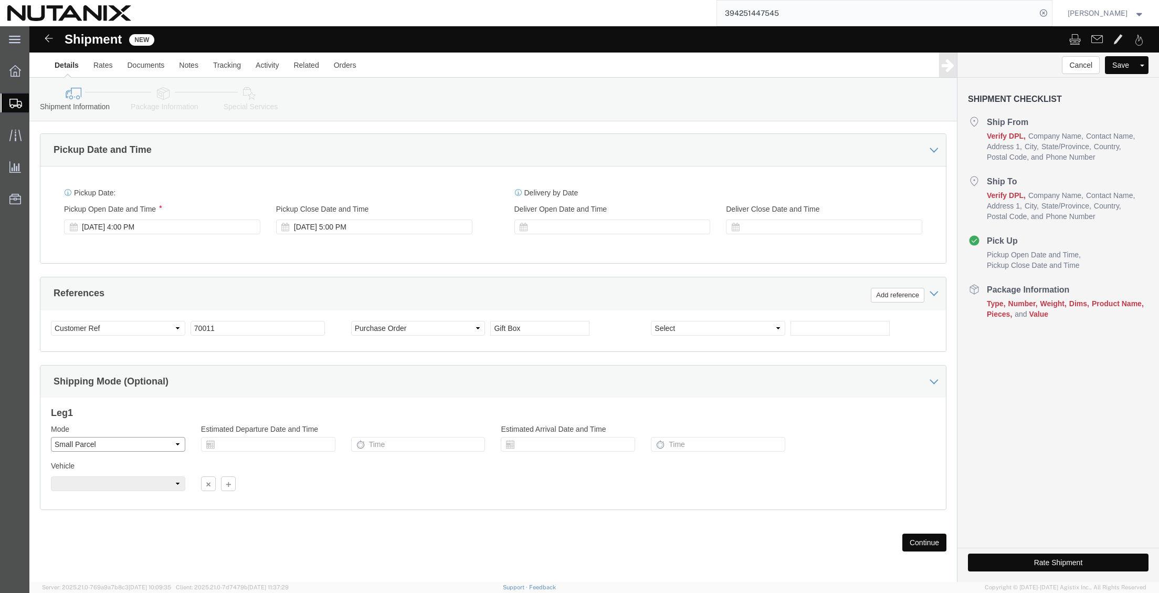
scroll to position [346, 0]
click button "Continue"
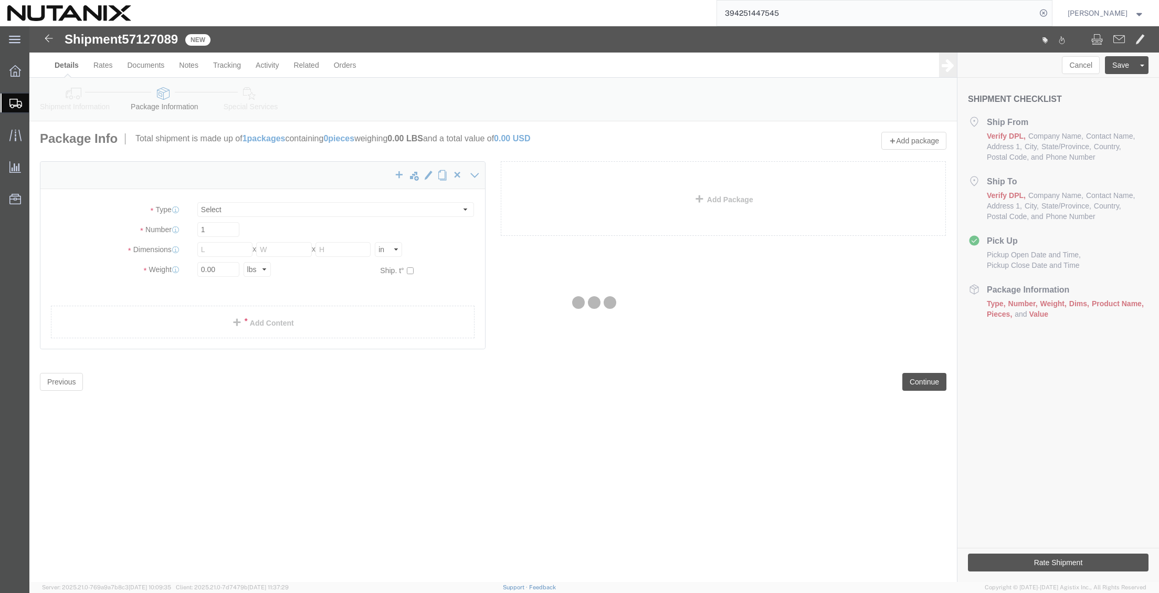
select select "YRPK"
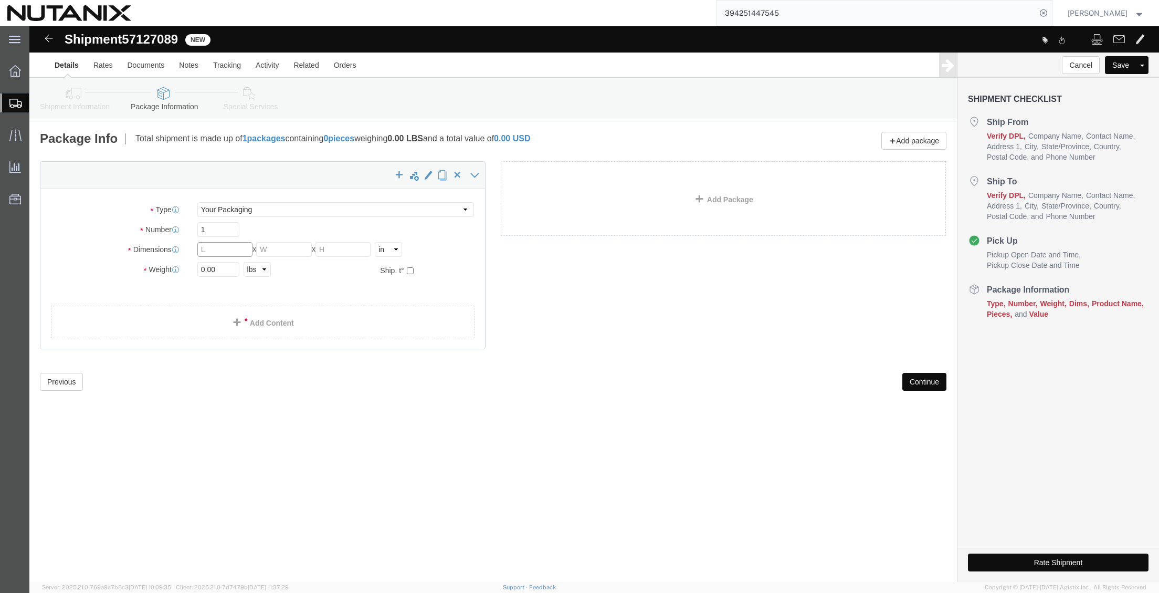
click input "text"
type input "12"
type input "10"
type input "6"
type input "2"
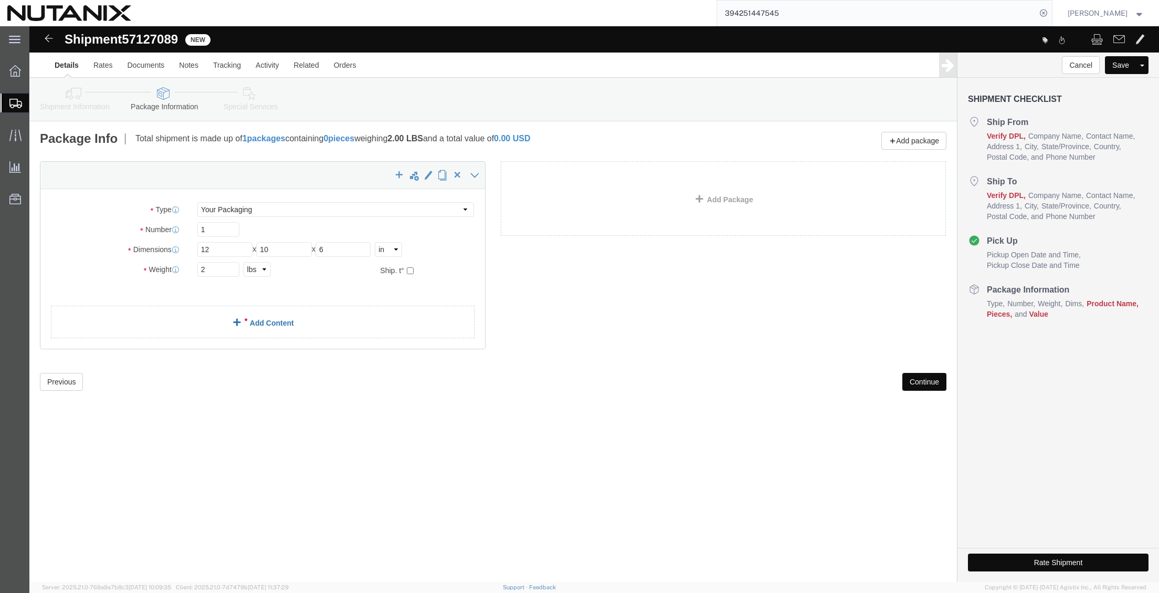
click link "Add Content"
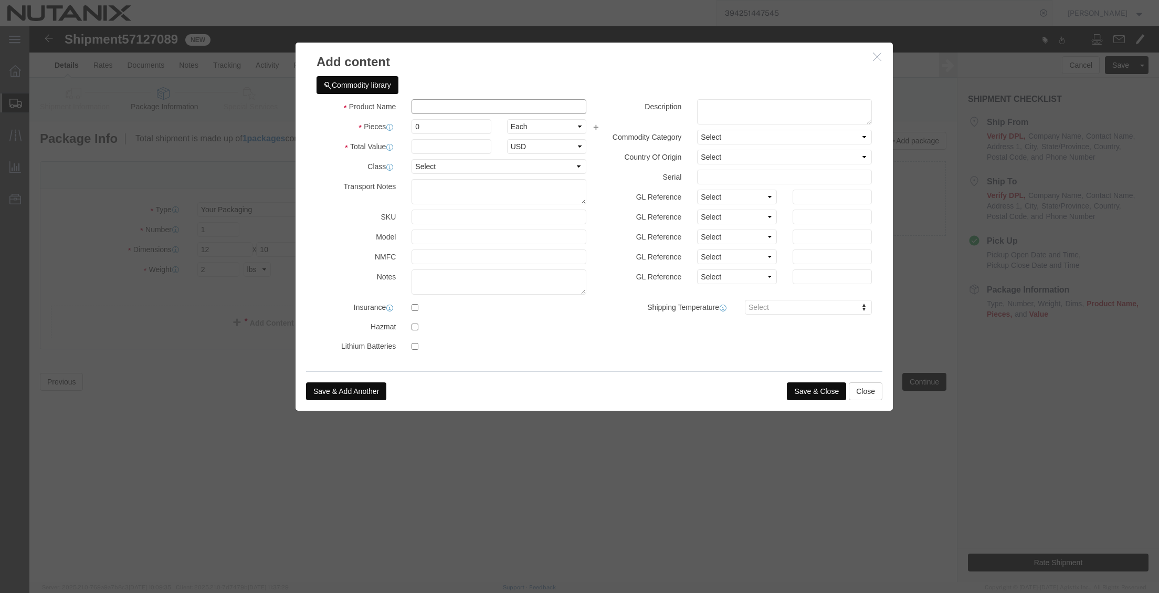
click input "text"
type input "Gift Box"
type input "1"
type input "50"
select select "USD"
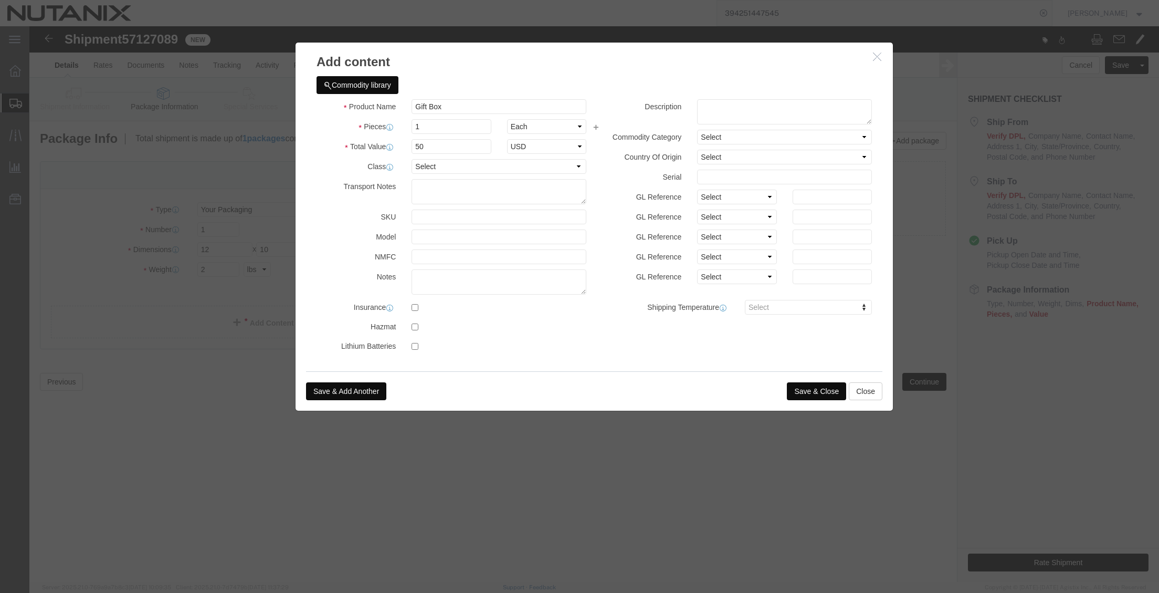
click button "Save & Close"
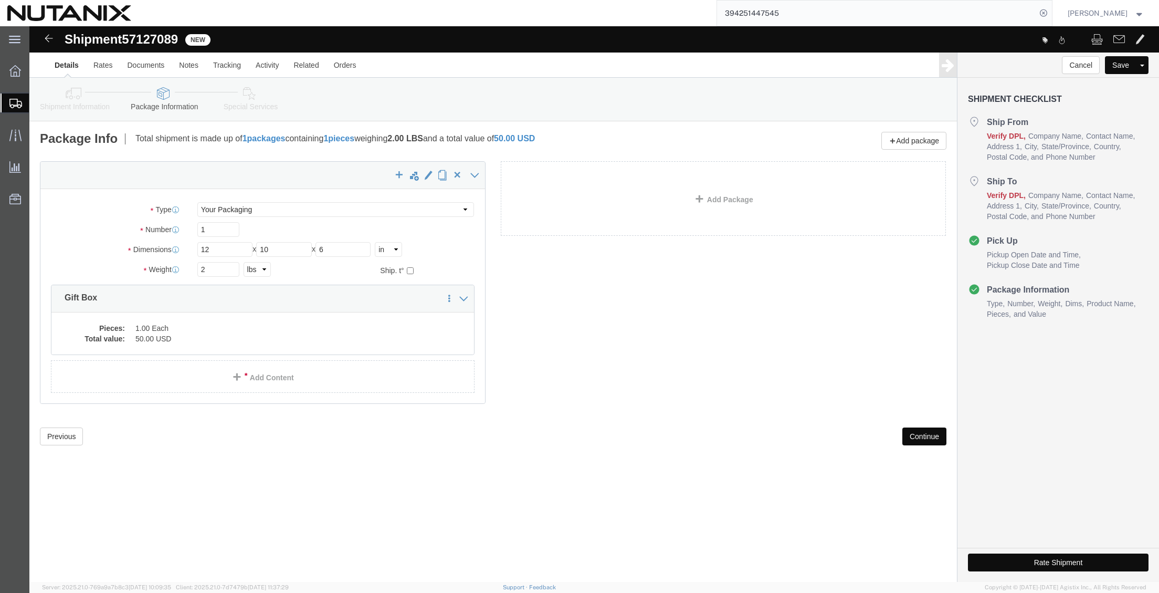
click button "Continue"
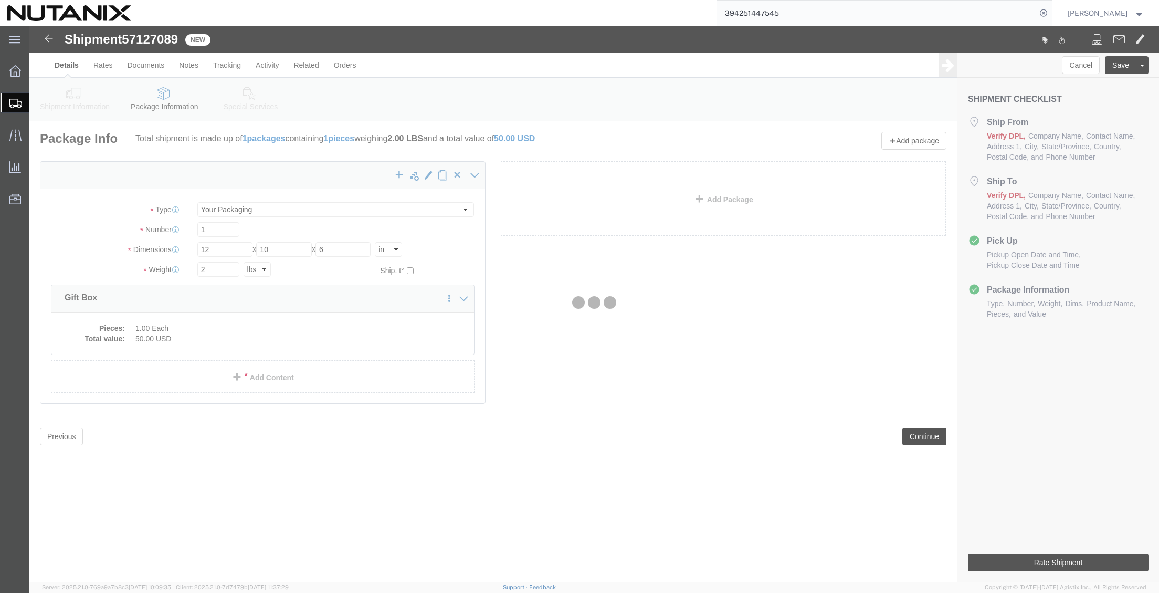
select select
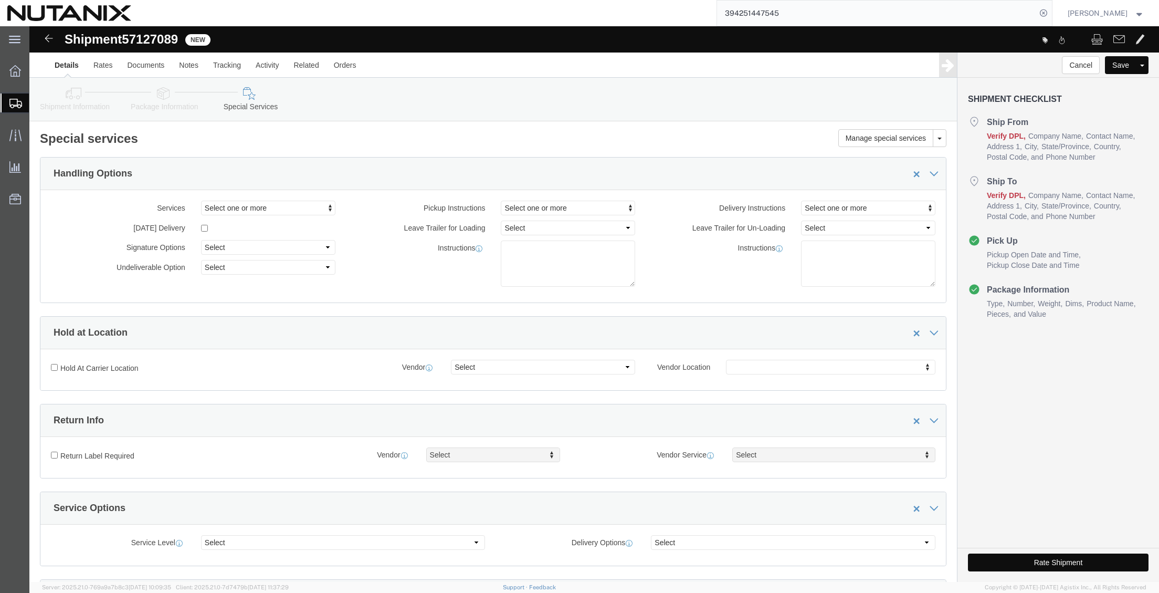
click button "Rate Shipment"
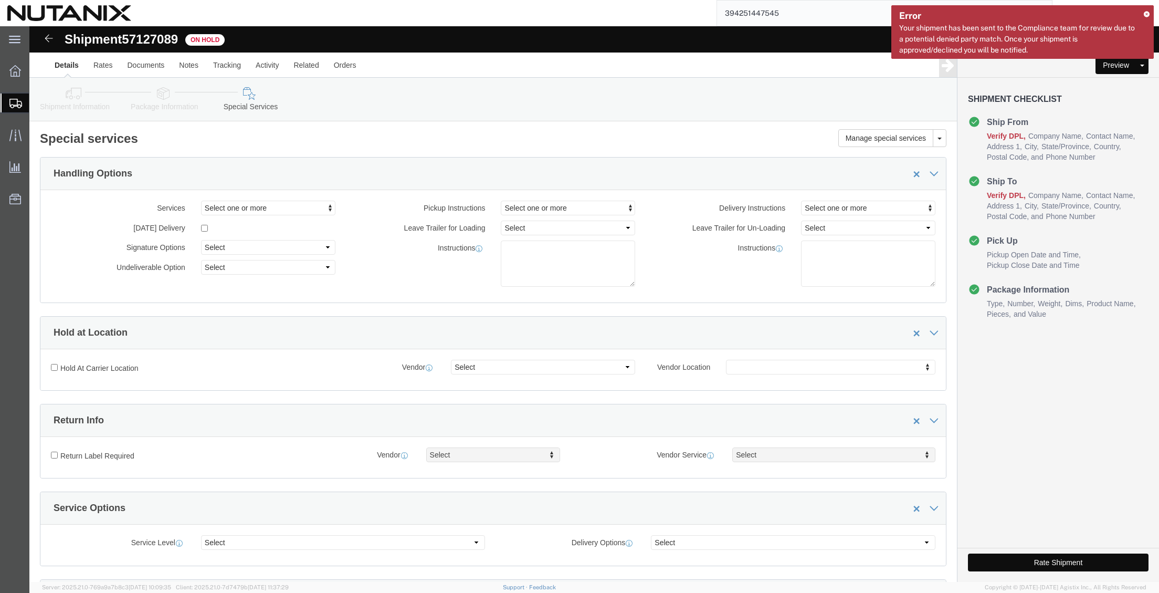
click button "Rate Shipment"
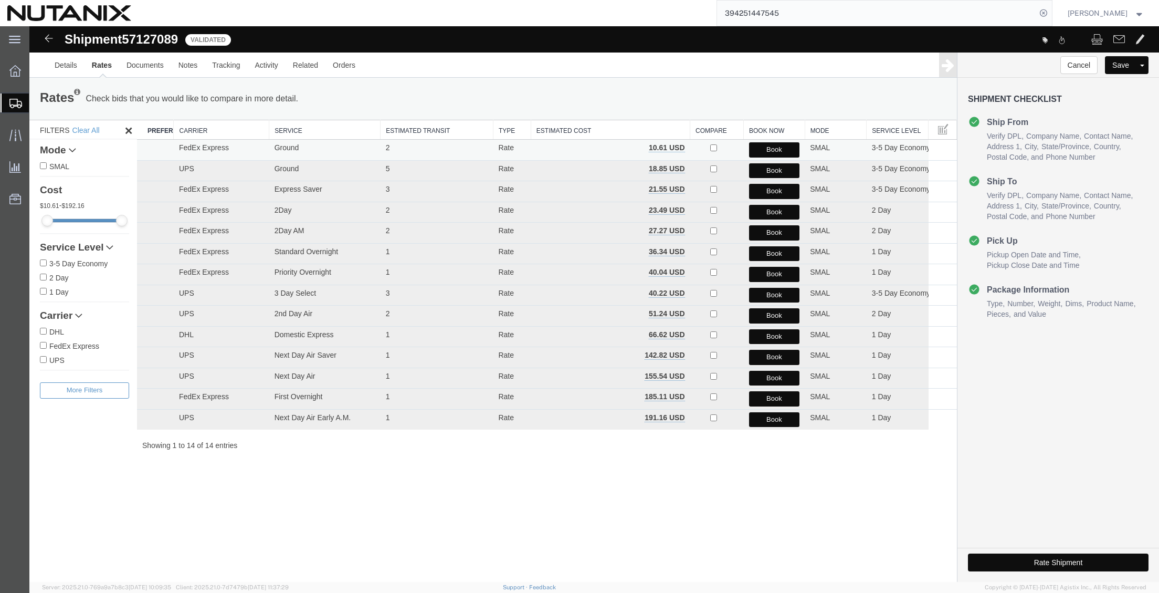
click at [782, 149] on button "Book" at bounding box center [774, 149] width 51 height 15
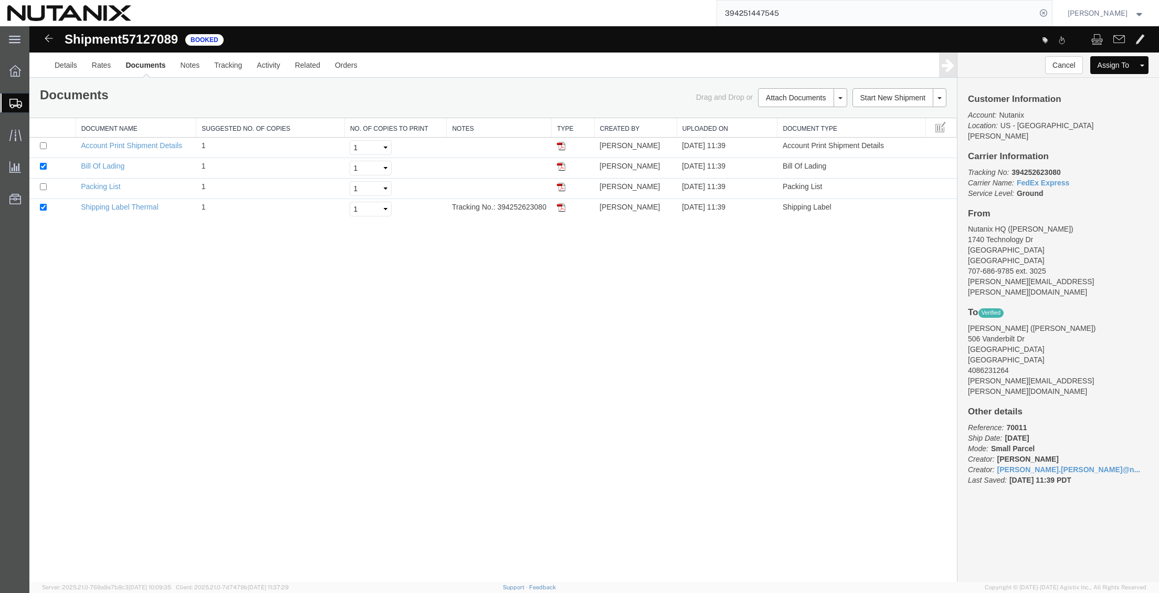
drag, startPoint x: 562, startPoint y: 207, endPoint x: 565, endPoint y: 224, distance: 17.6
click at [562, 207] on img at bounding box center [561, 207] width 8 height 8
